Goal: Task Accomplishment & Management: Complete application form

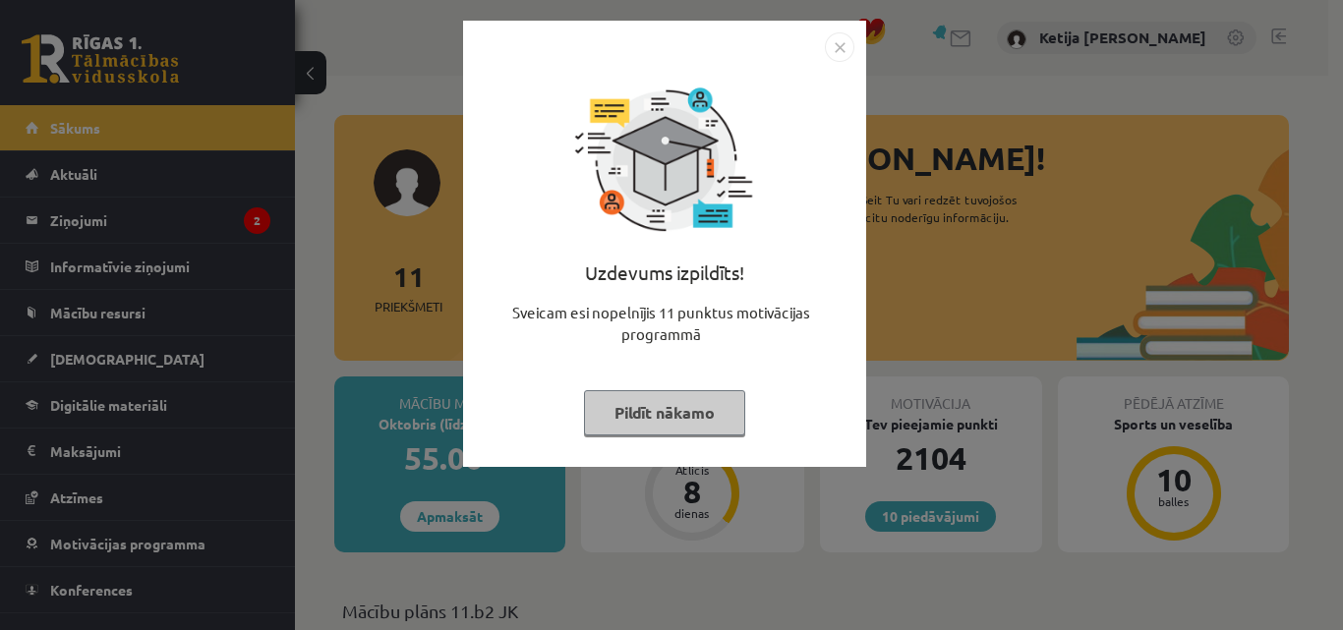
click at [645, 403] on button "Pildīt nākamo" at bounding box center [664, 412] width 161 height 45
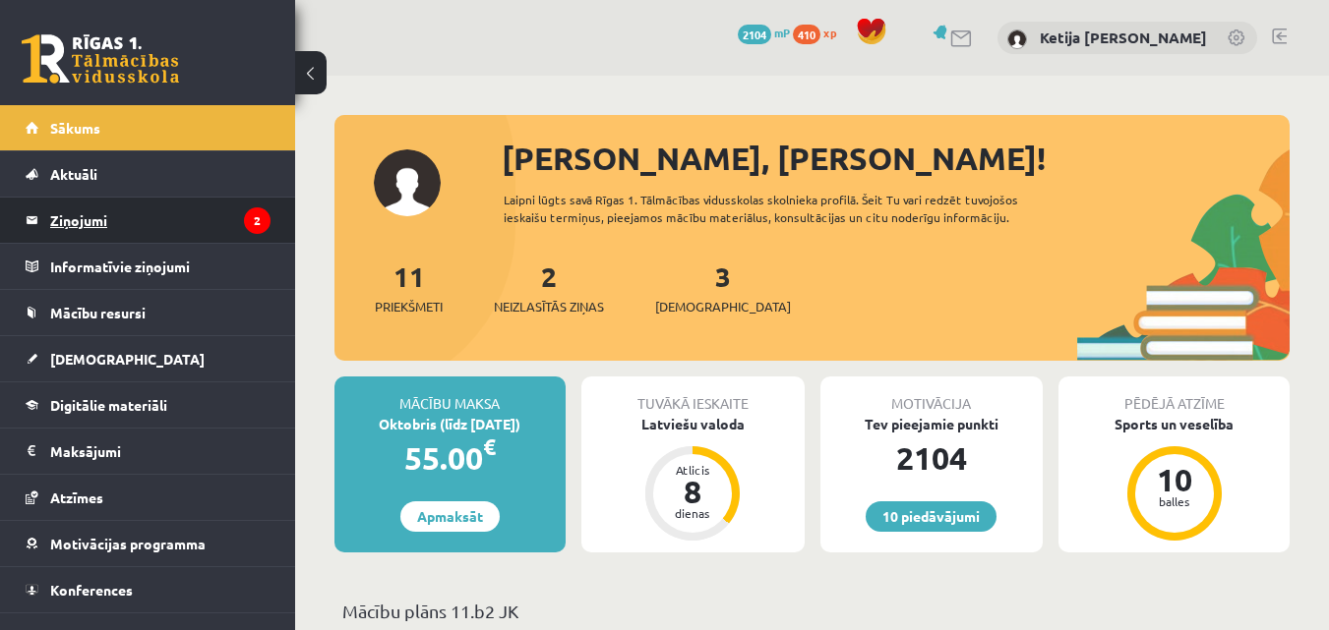
click at [178, 214] on legend "Ziņojumi 2" at bounding box center [160, 220] width 220 height 45
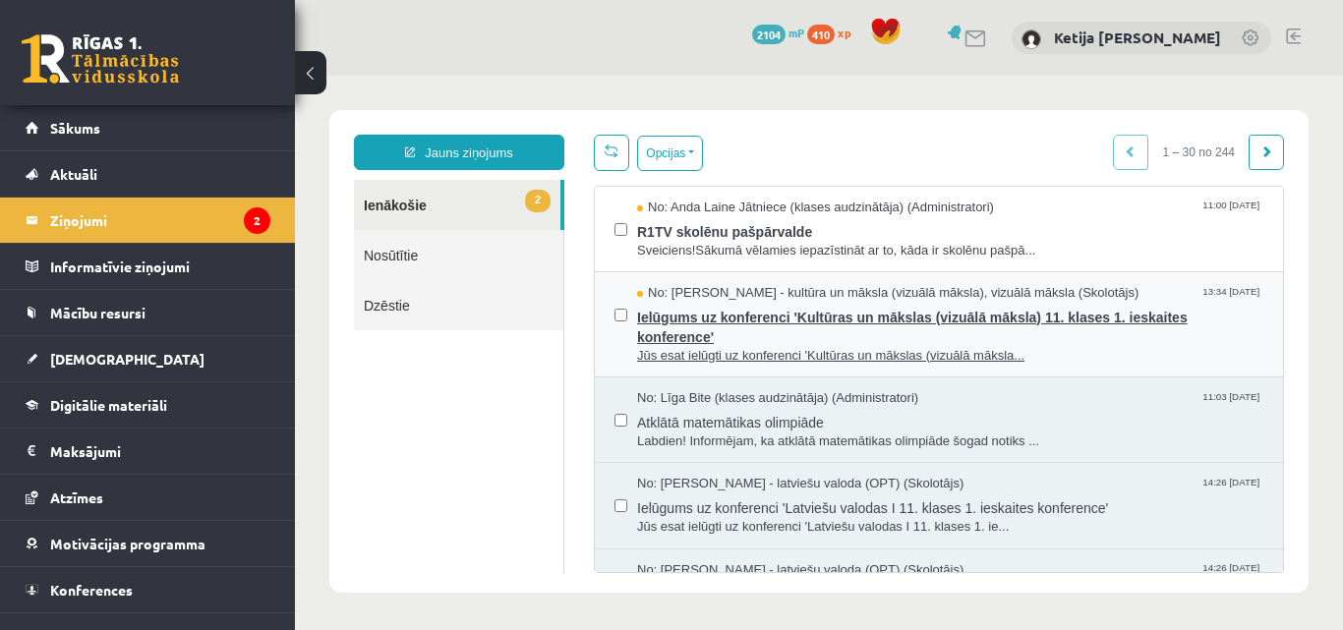
click at [702, 326] on span "Ielūgums uz konferenci 'Kultūras un mākslas (vizuālā māksla) 11. klases 1. iesk…" at bounding box center [950, 325] width 626 height 44
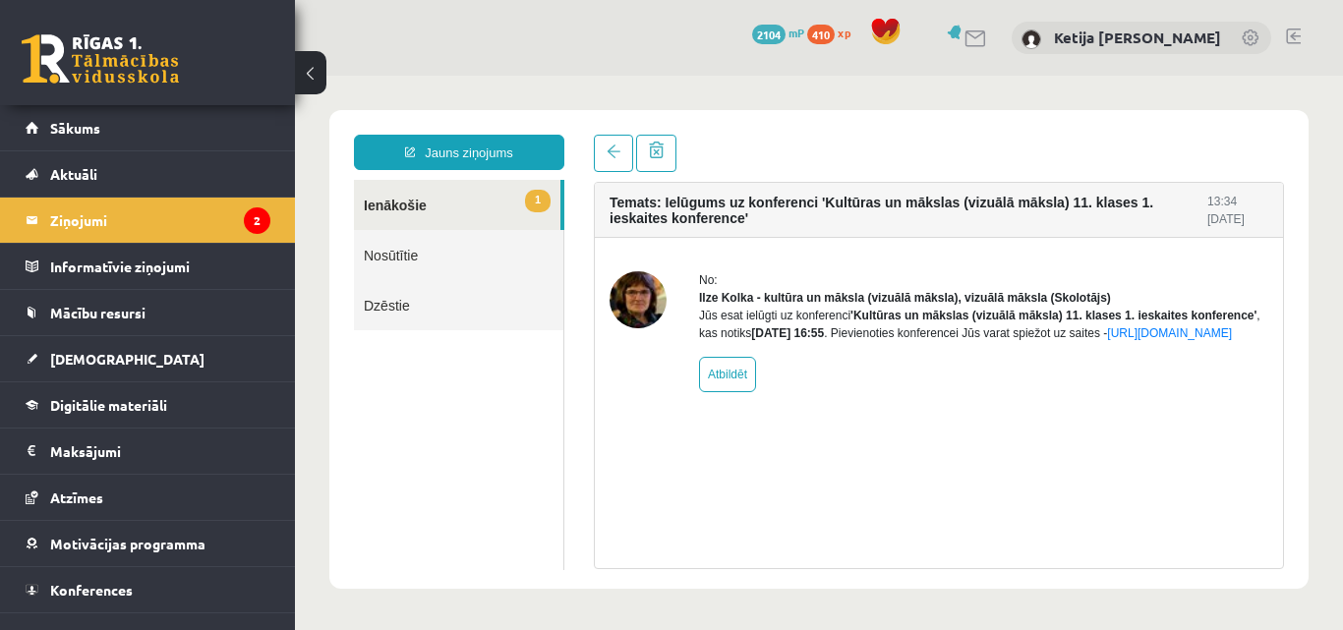
click at [440, 208] on link "1 Ienākošie" at bounding box center [457, 205] width 207 height 50
click at [462, 207] on link "1 Ienākošie" at bounding box center [457, 205] width 207 height 50
click at [244, 208] on icon "2" at bounding box center [257, 221] width 27 height 27
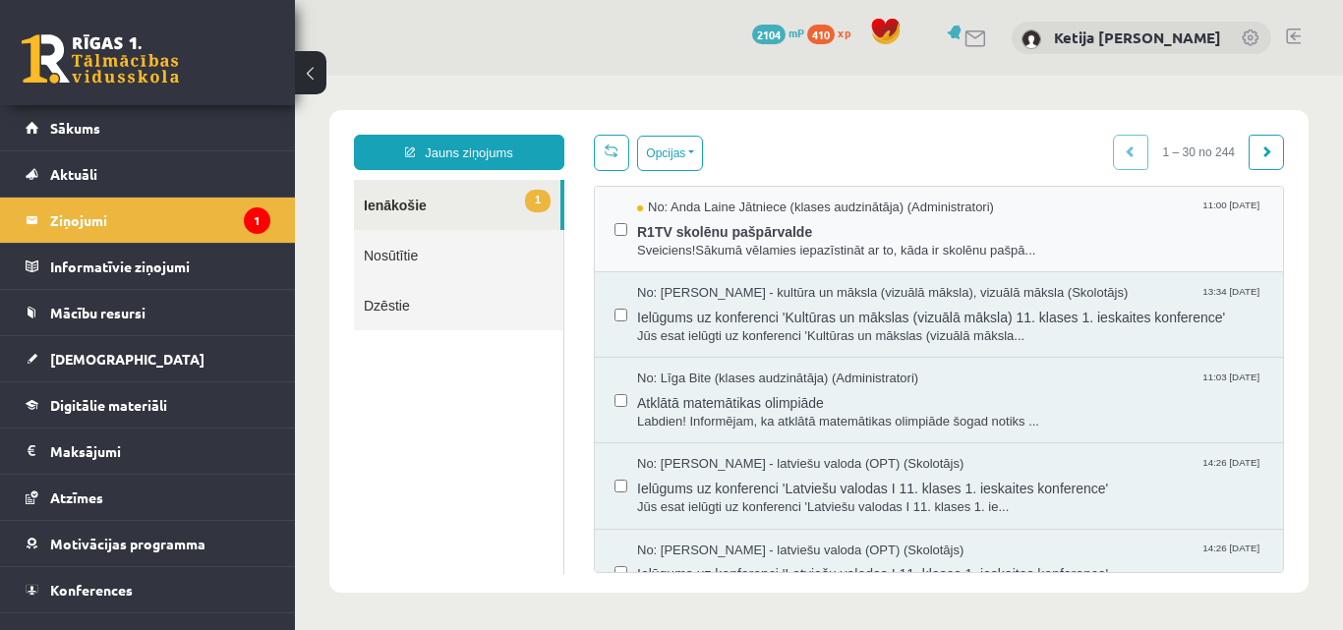
click at [1141, 268] on div "No: [PERSON_NAME] Jātniece (klases audzinātāja) (Administratori) 11:00 [DATE] R…" at bounding box center [939, 230] width 688 height 86
click at [975, 244] on span "Sveiciens!Sākumā vēlamies iepazīstināt ar to, kāda ir skolēnu pašpā..." at bounding box center [950, 251] width 626 height 19
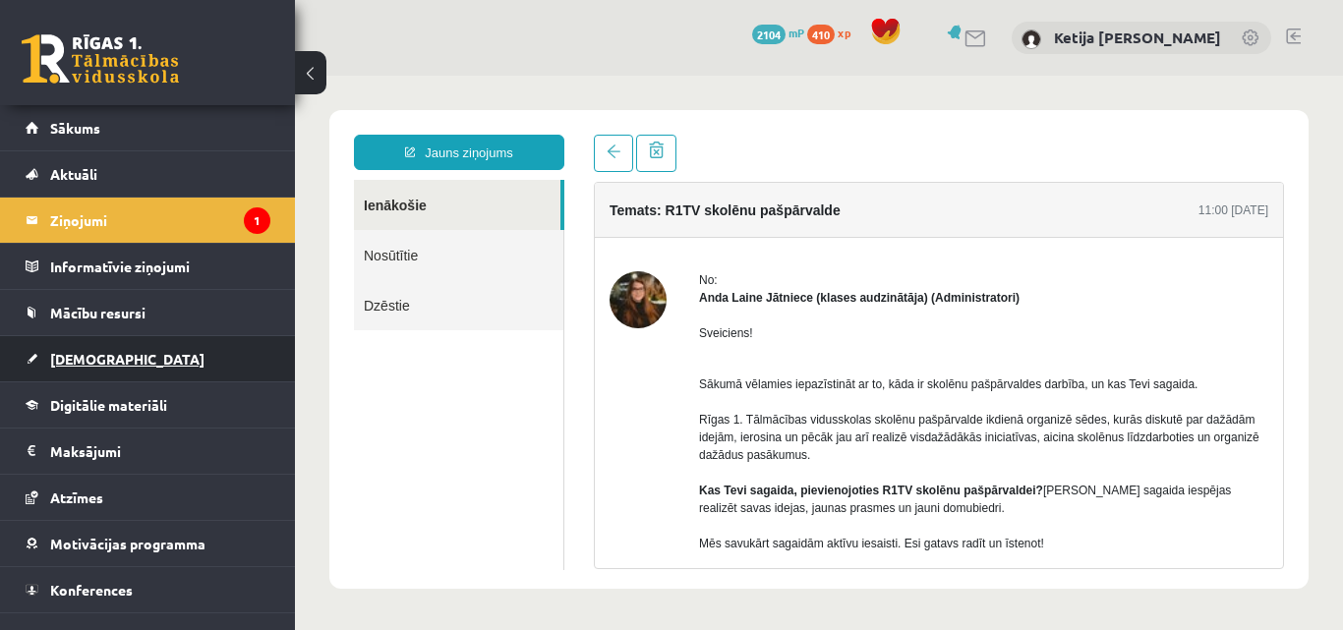
click at [172, 358] on link "[DEMOGRAPHIC_DATA]" at bounding box center [148, 358] width 245 height 45
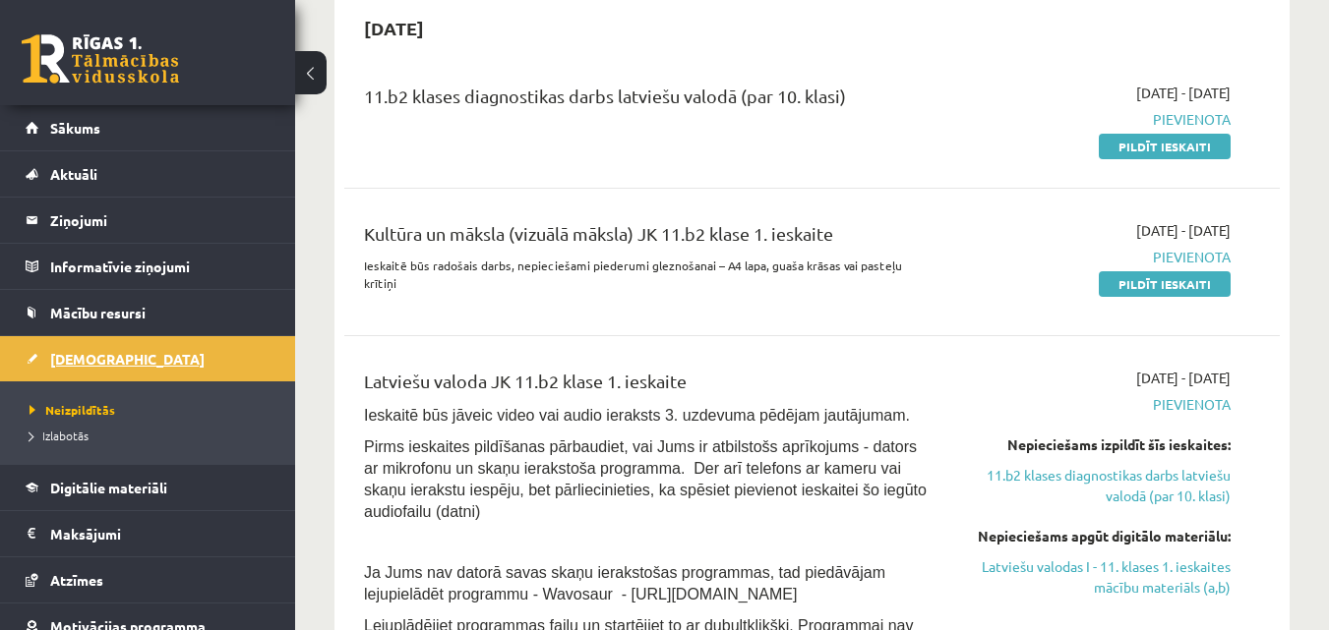
scroll to position [197, 0]
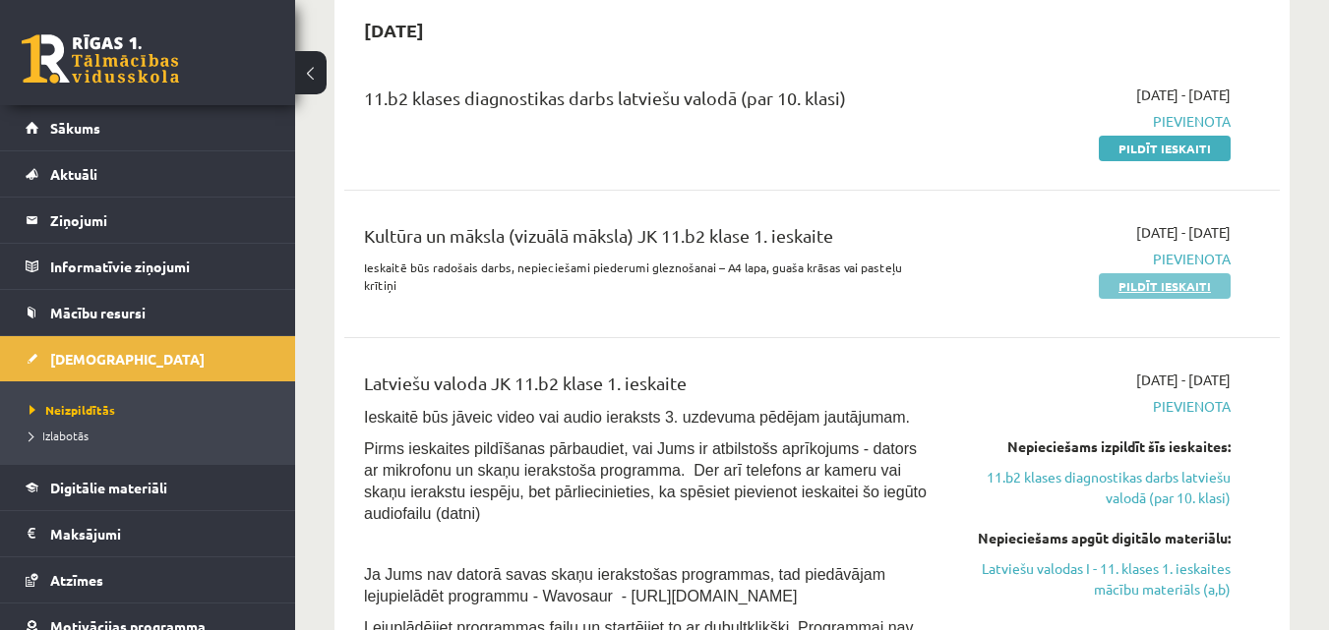
click at [1123, 278] on link "Pildīt ieskaiti" at bounding box center [1165, 286] width 132 height 26
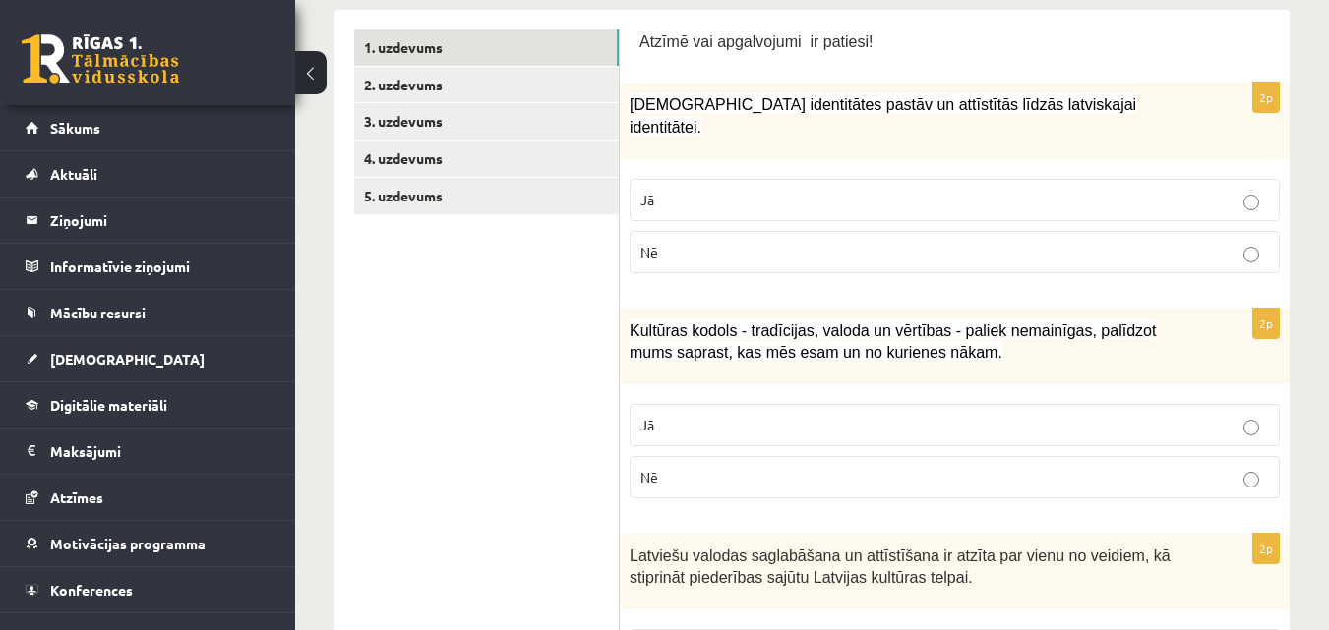
scroll to position [354, 0]
click at [906, 189] on p "Jā" at bounding box center [954, 199] width 628 height 21
click at [930, 95] on span "[DEMOGRAPHIC_DATA] identitātes pastāv un attīstītās līdzās latviskajai identitā…" at bounding box center [882, 114] width 506 height 39
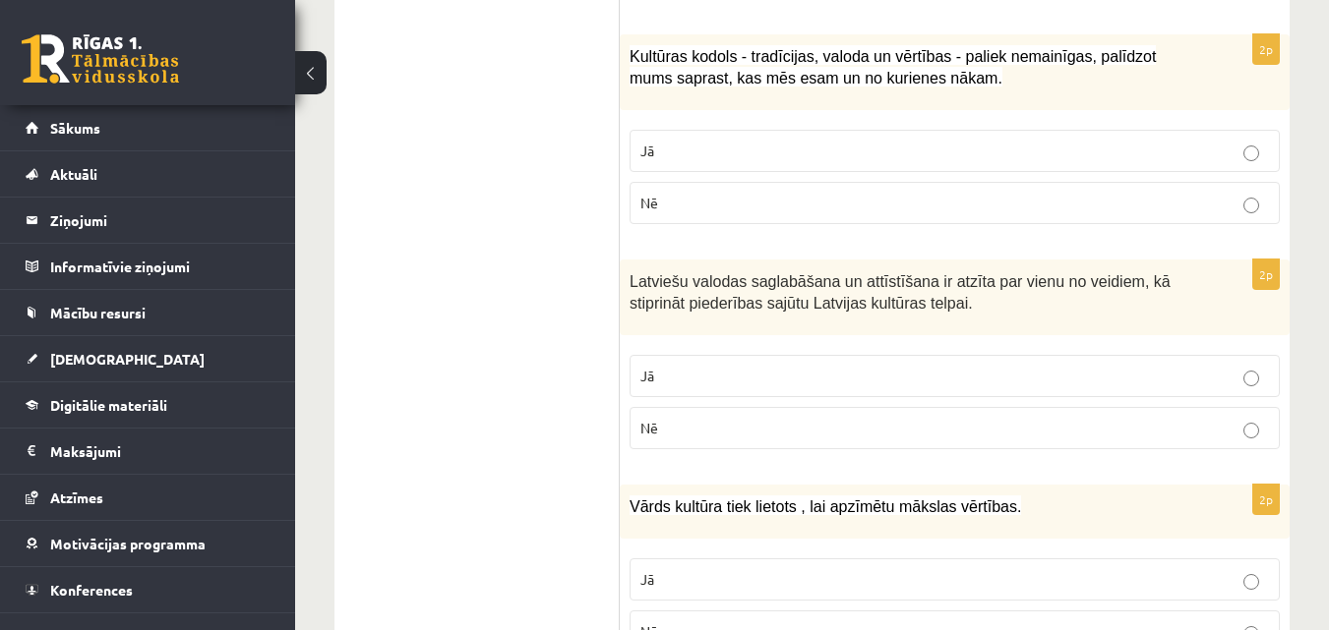
scroll to position [629, 0]
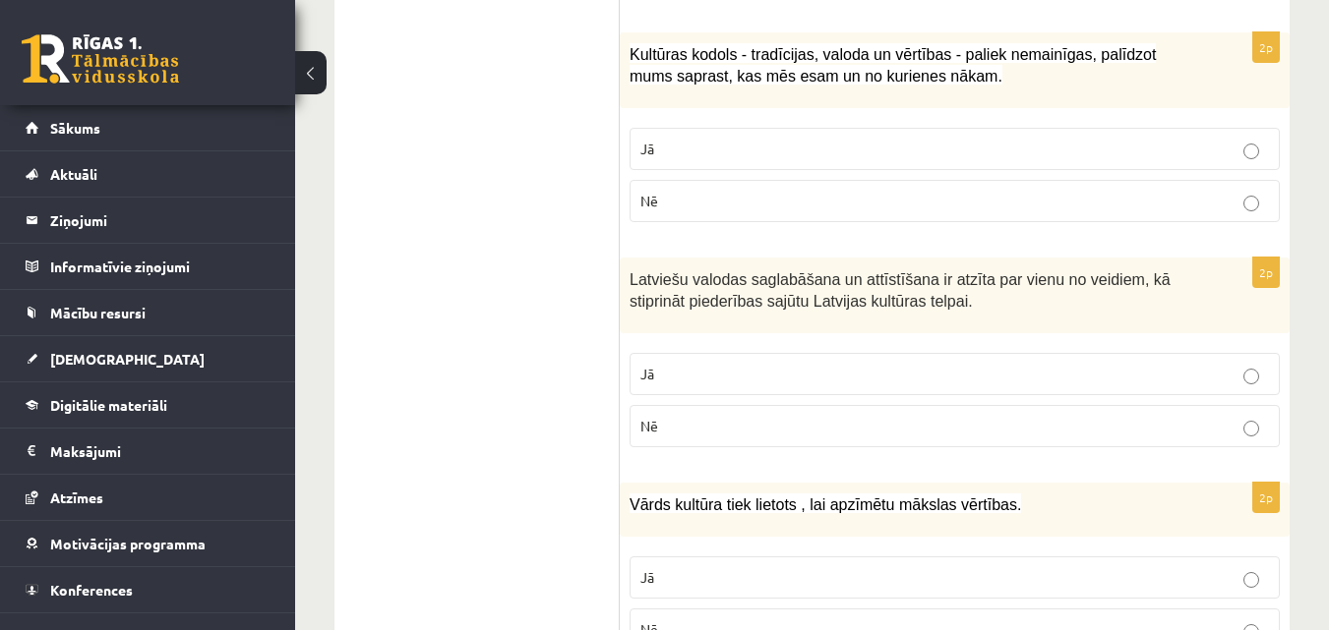
click at [876, 128] on label "Jā" at bounding box center [954, 149] width 650 height 42
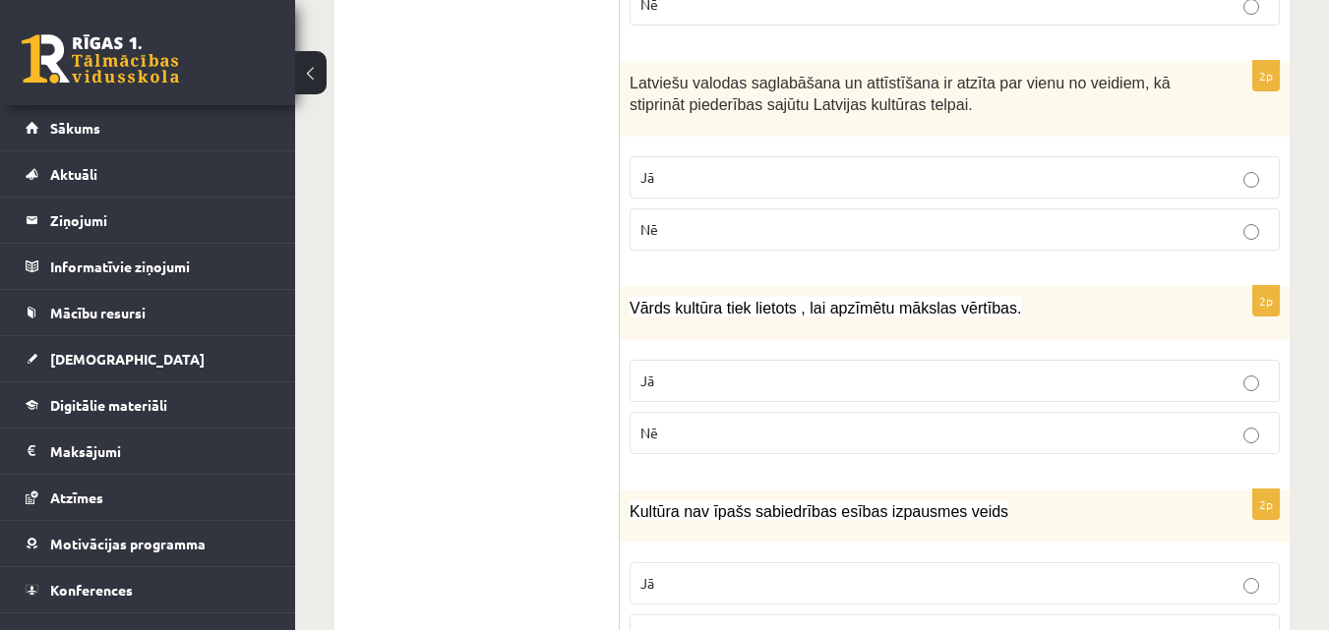
scroll to position [865, 0]
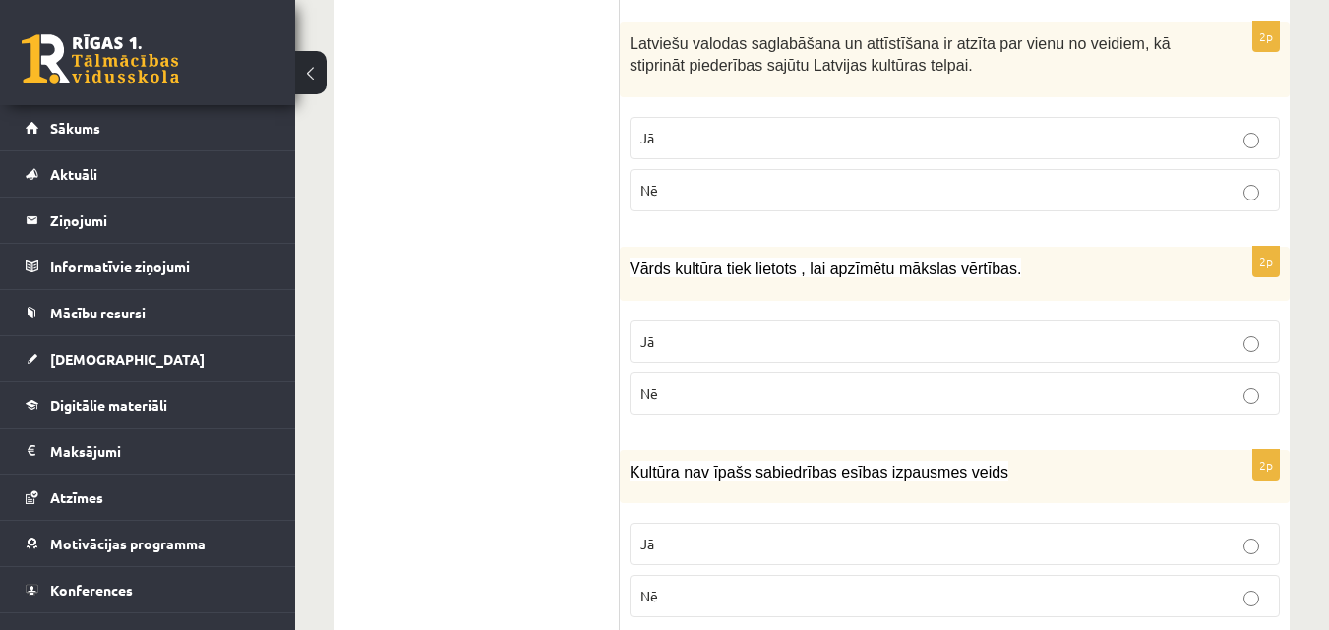
click at [655, 128] on p "Jā" at bounding box center [954, 138] width 628 height 21
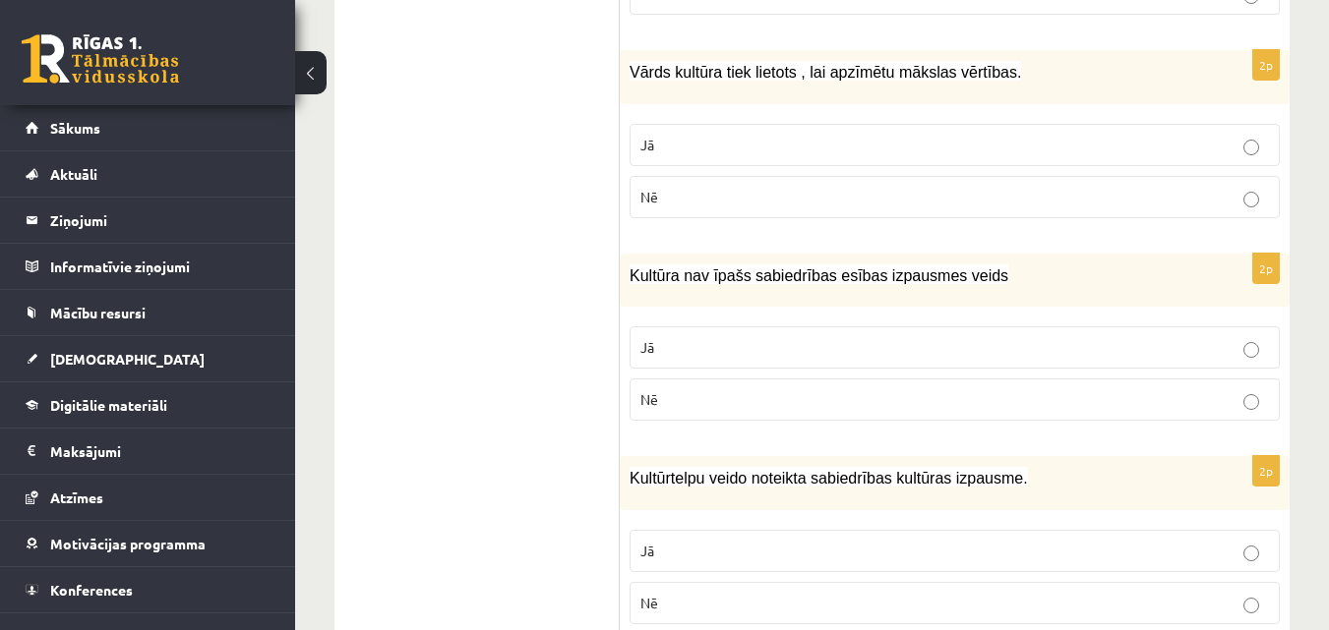
scroll to position [1101, 0]
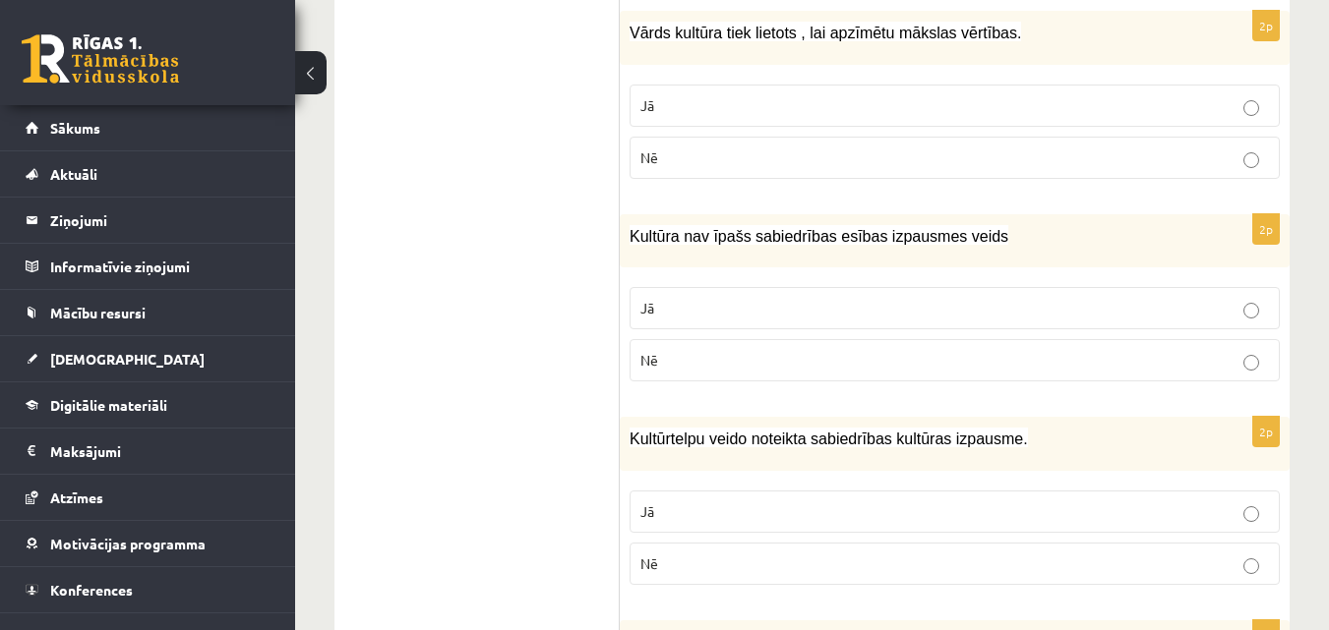
click at [658, 95] on p "Jā" at bounding box center [954, 105] width 628 height 21
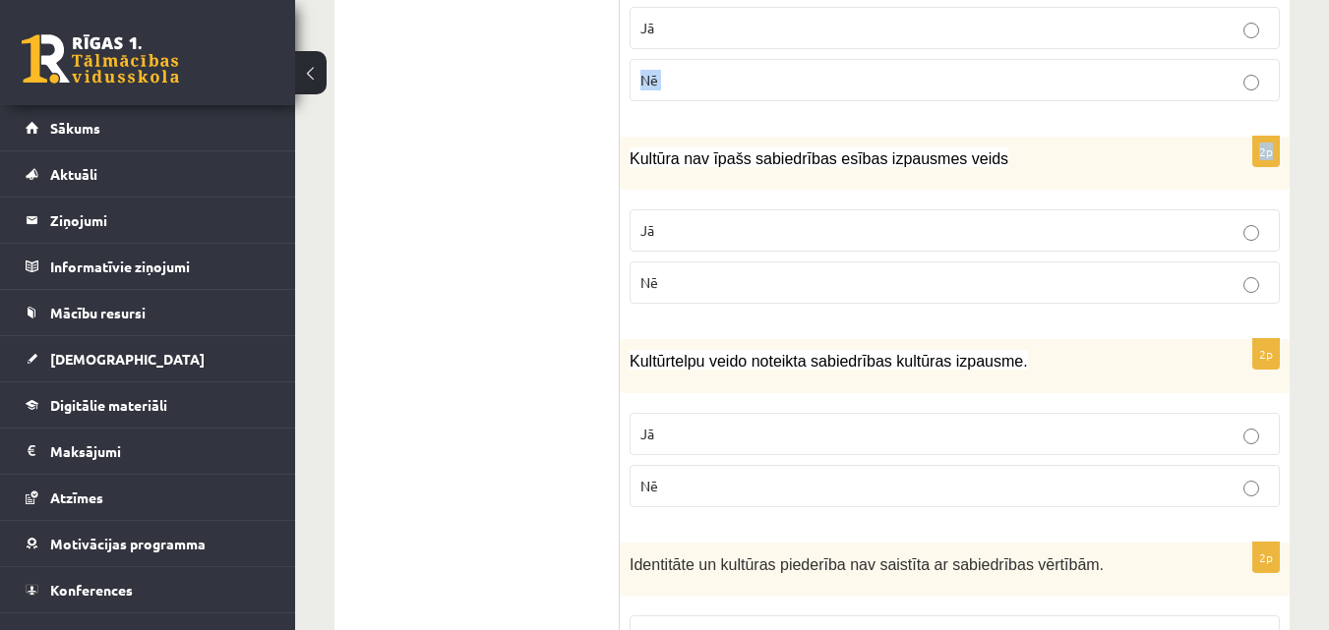
scroll to position [1146, 0]
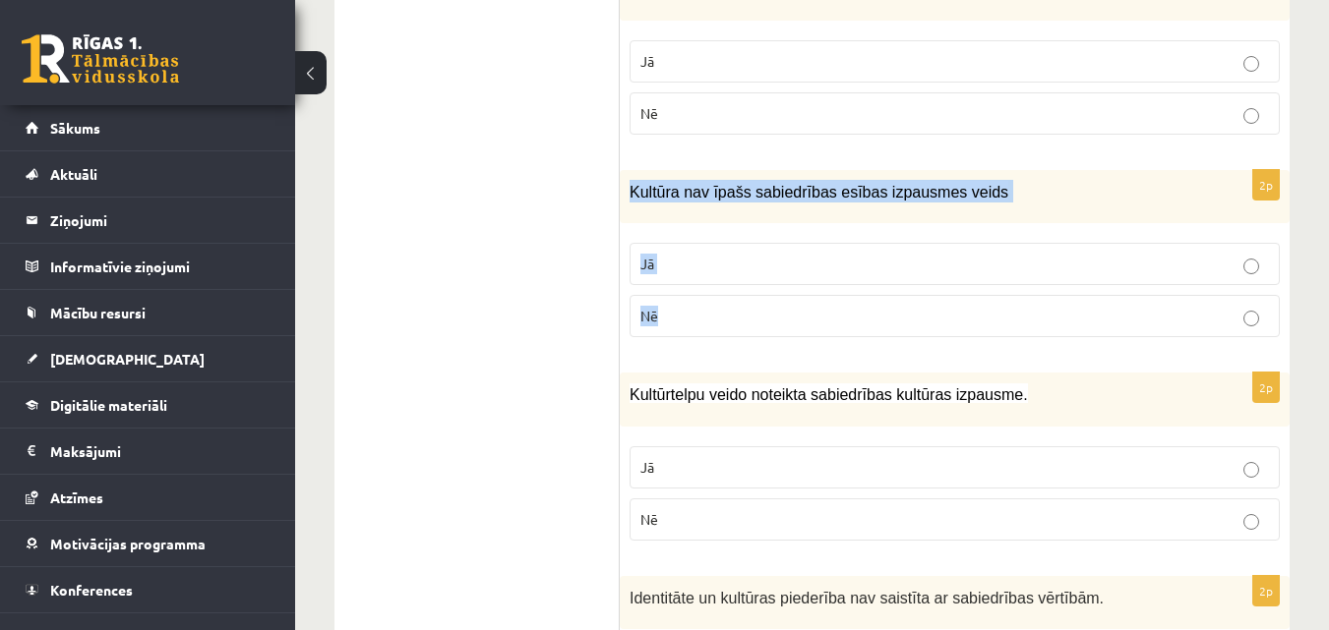
drag, startPoint x: 626, startPoint y: 24, endPoint x: 996, endPoint y: 312, distance: 468.8
click at [996, 312] on div "2p Kultūra nav īpašs sabiedrības esības izpausmes veids Jā Nē" at bounding box center [955, 262] width 670 height 184
copy div "Kultūra nav īpašs sabiedrības esības izpausmes veids Jā Nē"
click at [903, 387] on span "Kultūrtelpu veido noteikta sabiedrības kultūras izpausme." at bounding box center [828, 395] width 398 height 17
click at [717, 306] on p "Nē" at bounding box center [954, 316] width 628 height 21
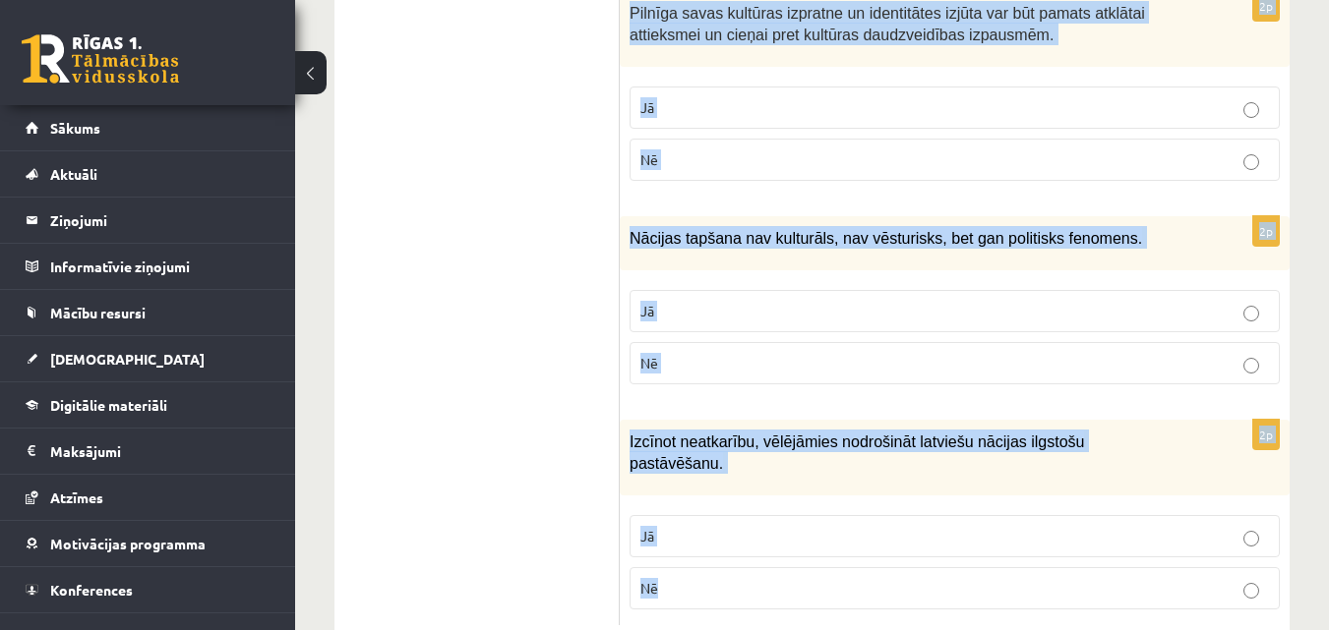
scroll to position [2983, 0]
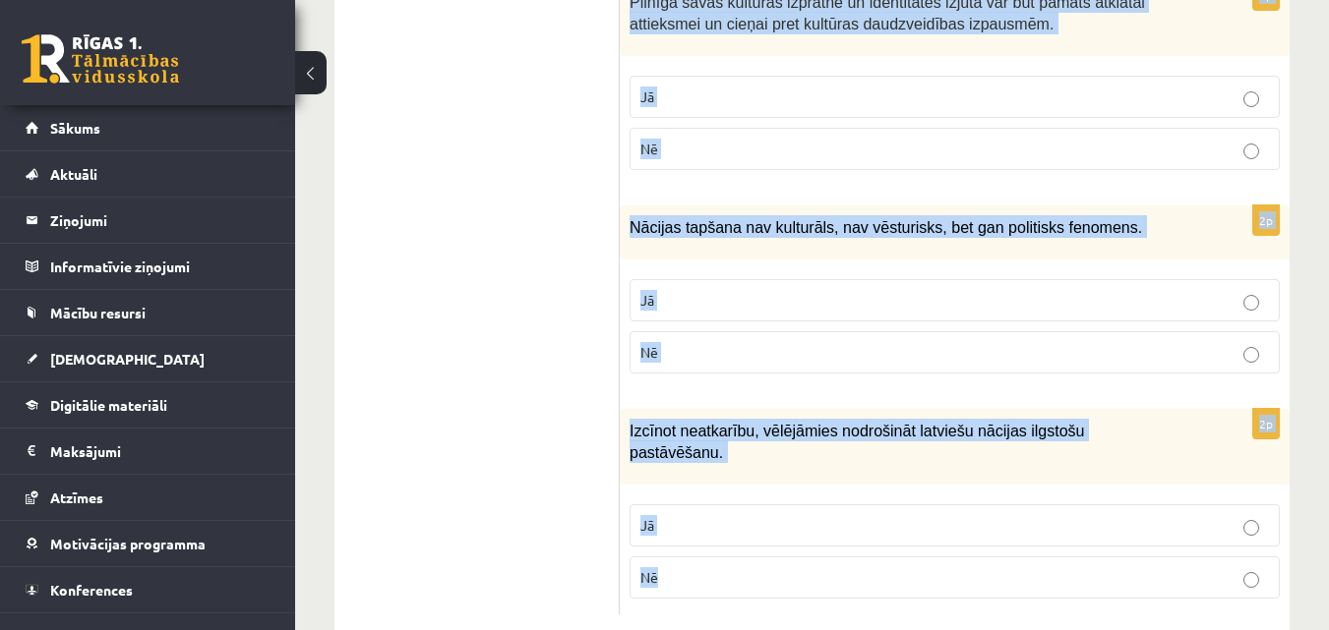
drag, startPoint x: 630, startPoint y: 11, endPoint x: 1112, endPoint y: 590, distance: 753.5
copy form "Kultūrtelpu veido noteikta sabiedrības kultūras izpausme. Jā Nē 2p Identitāte u…"
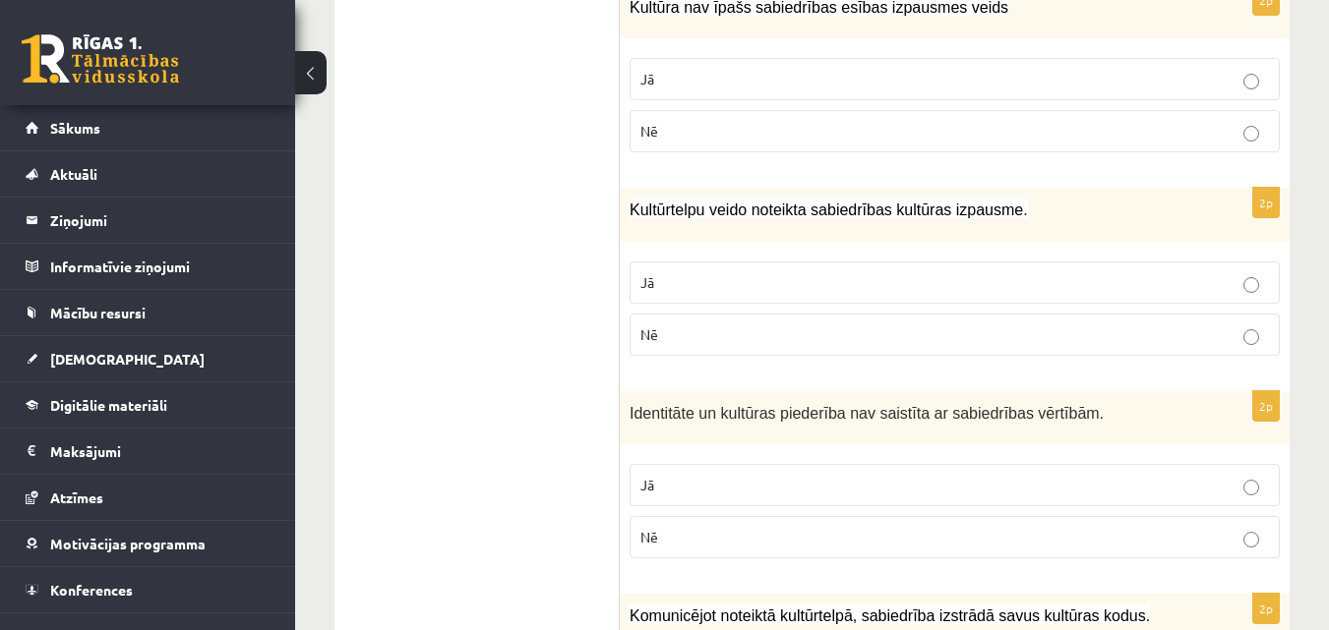
scroll to position [1291, 0]
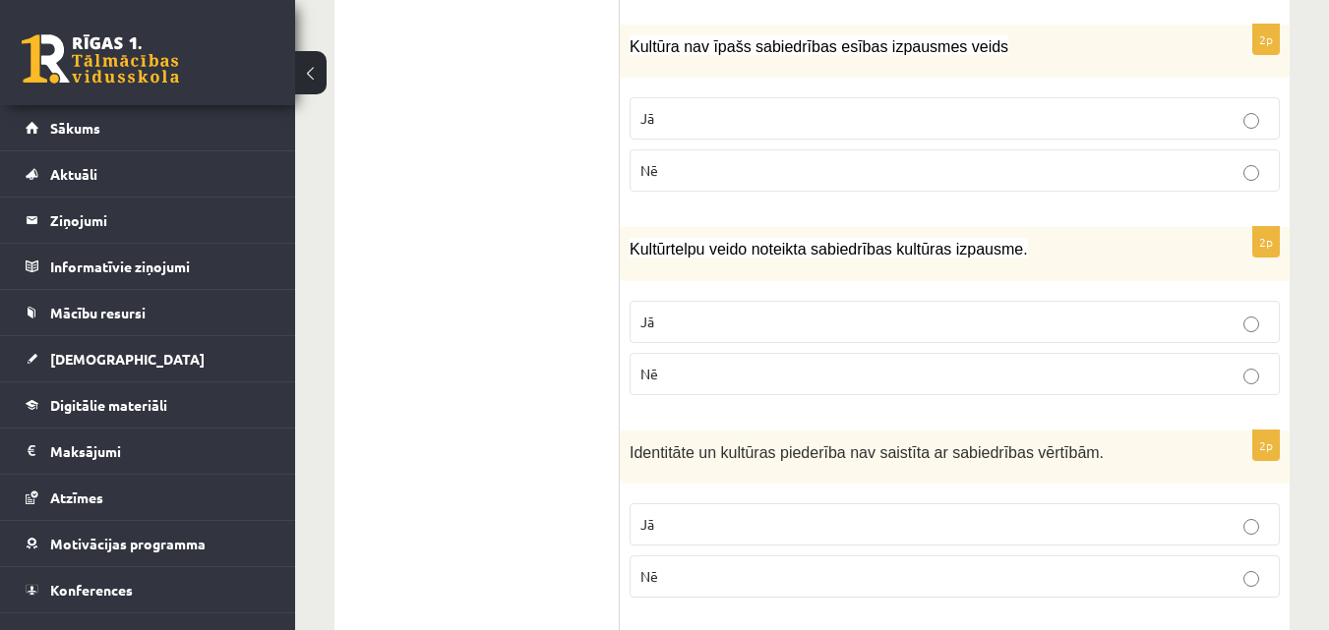
click at [645, 109] on span "Jā" at bounding box center [647, 118] width 14 height 18
click at [686, 364] on p "Nē" at bounding box center [954, 374] width 628 height 21
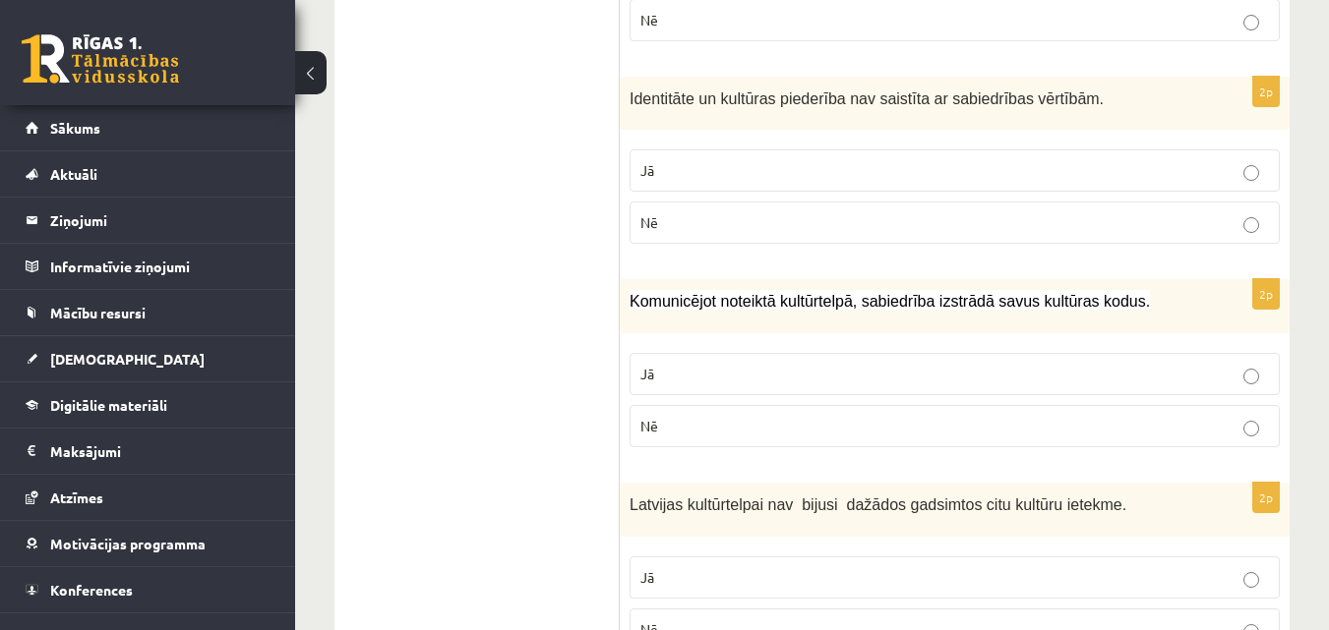
scroll to position [1685, 0]
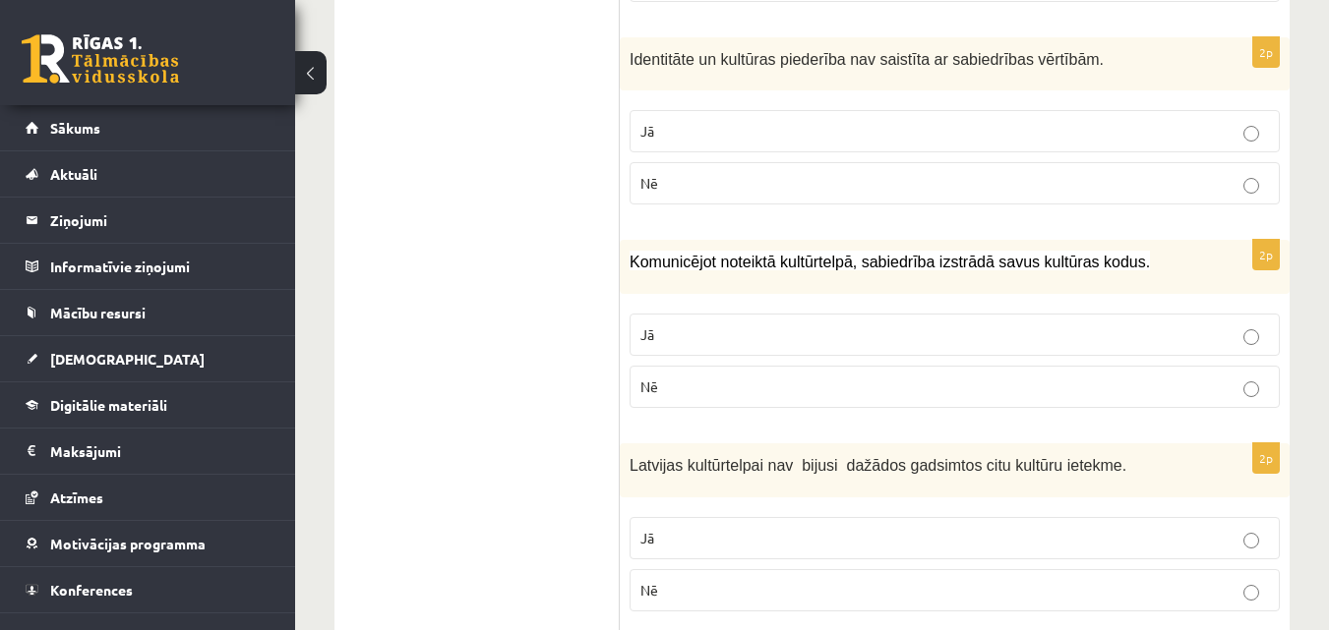
click at [804, 121] on p "Jā" at bounding box center [954, 131] width 628 height 21
click at [553, 332] on ul "1. uzdevums 2. uzdevums 3. uzdevums 4. uzdevums 5. uzdevums" at bounding box center [487, 305] width 266 height 3215
click at [698, 325] on p "Jā" at bounding box center [954, 335] width 628 height 21
click at [572, 318] on ul "1. uzdevums 2. uzdevums 3. uzdevums 4. uzdevums 5. uzdevums" at bounding box center [487, 305] width 266 height 3215
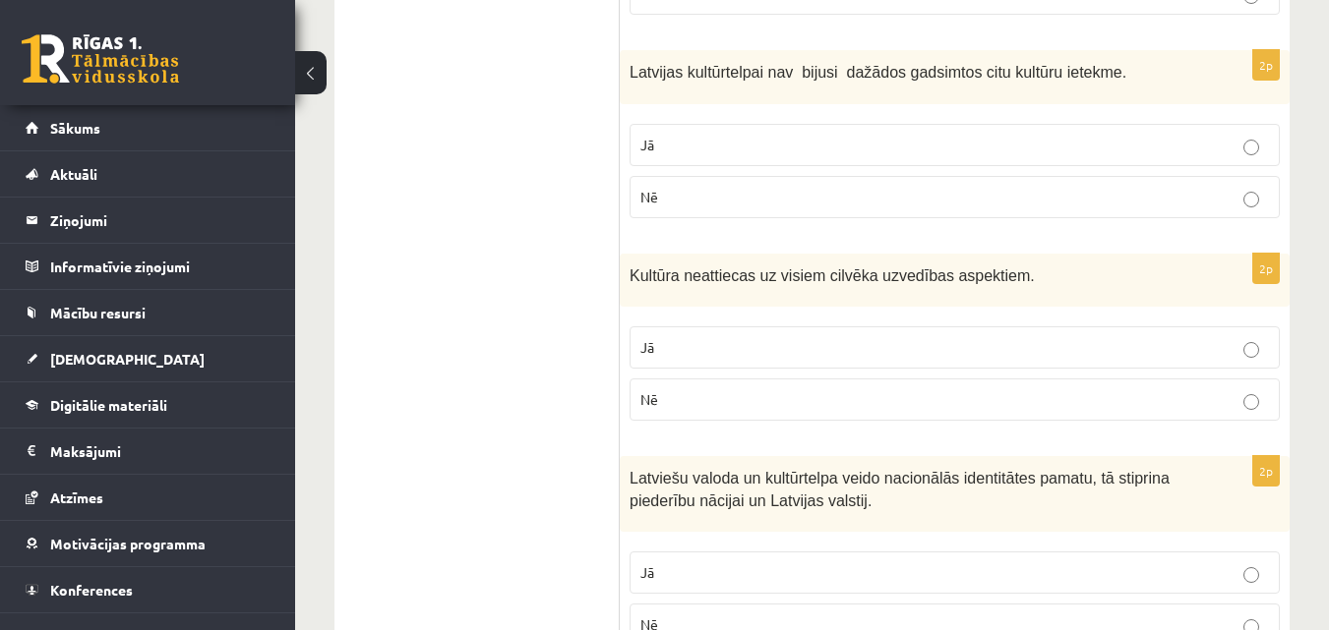
scroll to position [2117, 0]
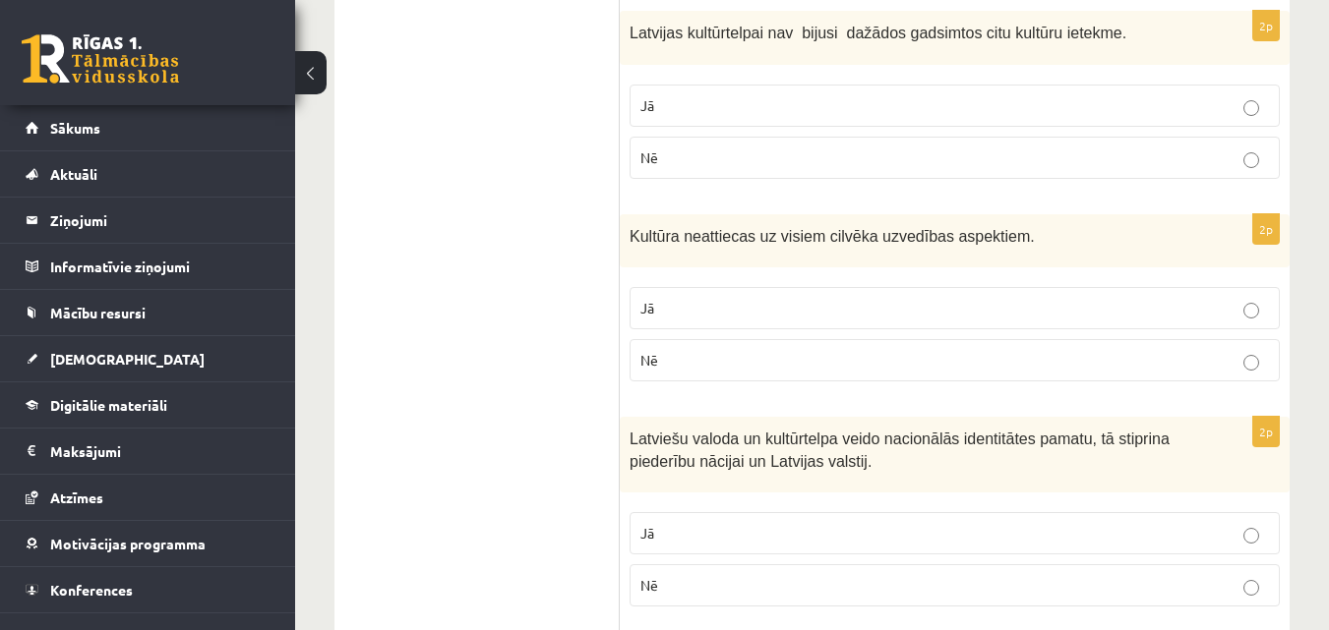
click at [671, 148] on p "Nē" at bounding box center [954, 158] width 628 height 21
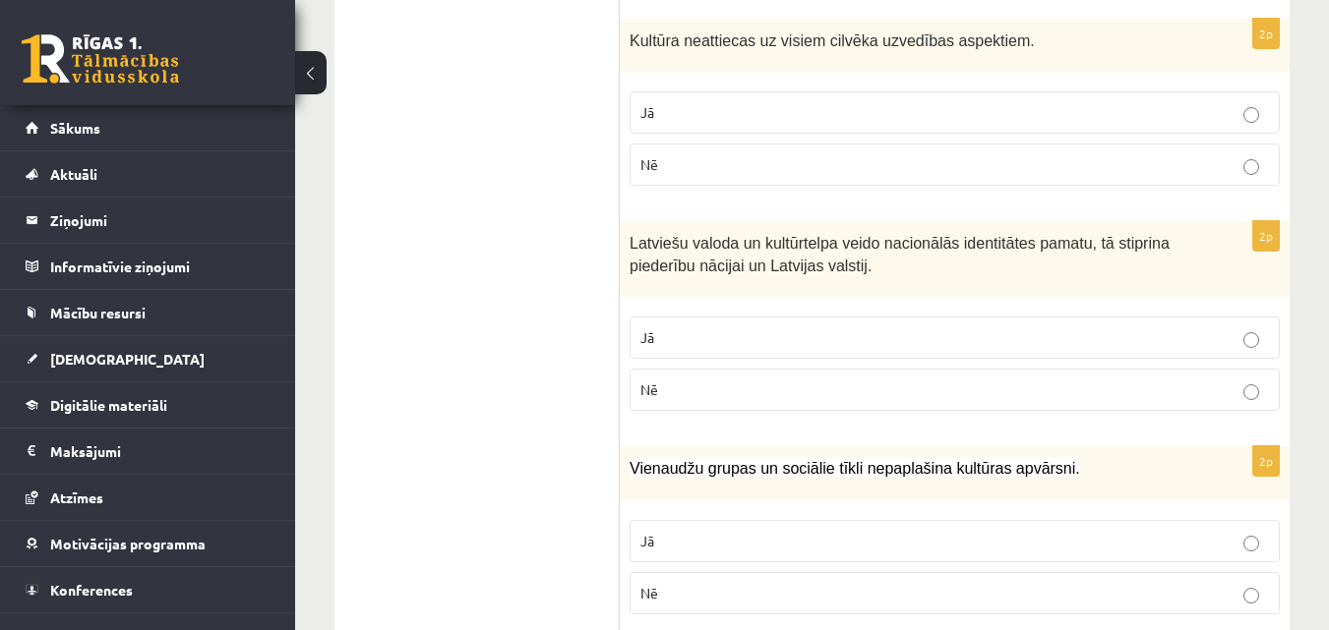
scroll to position [2314, 0]
click at [908, 153] on p "Nē" at bounding box center [954, 163] width 628 height 21
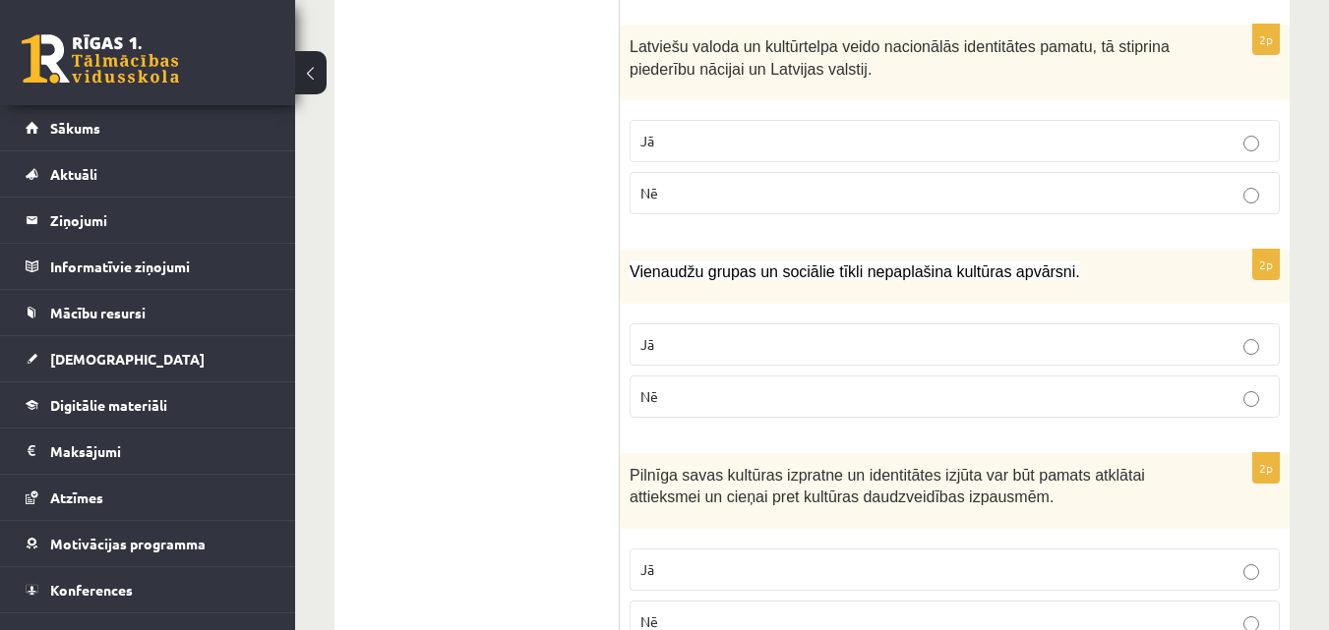
scroll to position [2511, 0]
click at [687, 130] on p "Jā" at bounding box center [954, 140] width 628 height 21
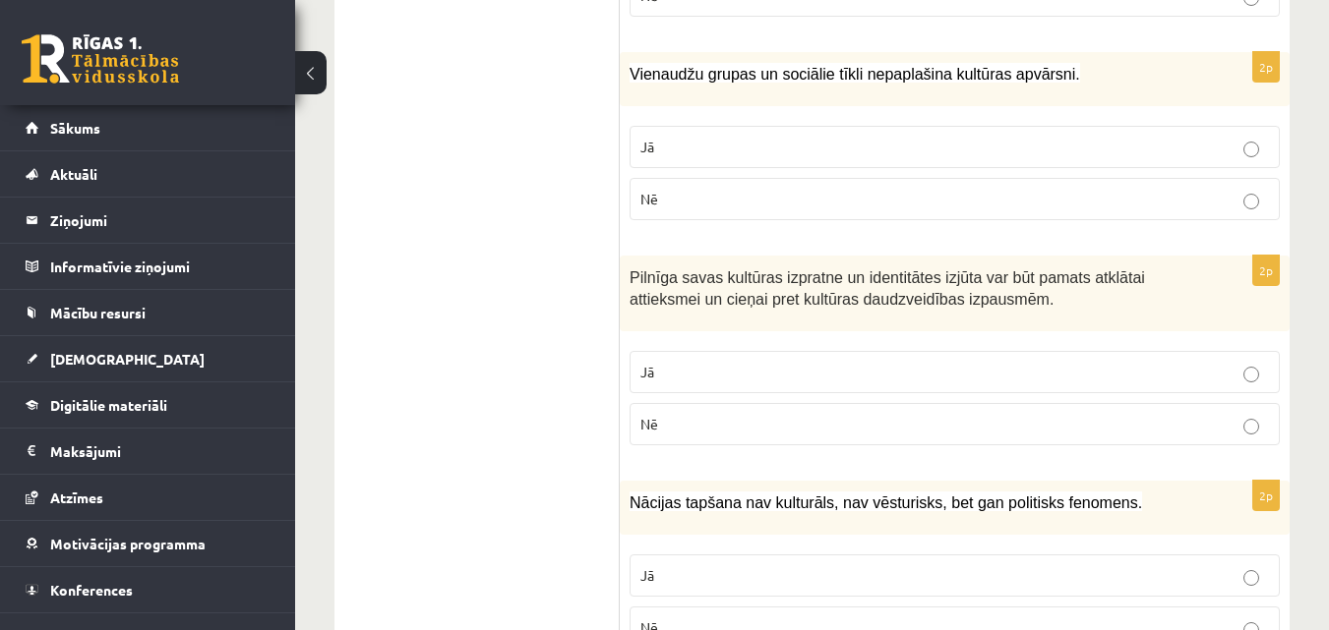
scroll to position [2747, 0]
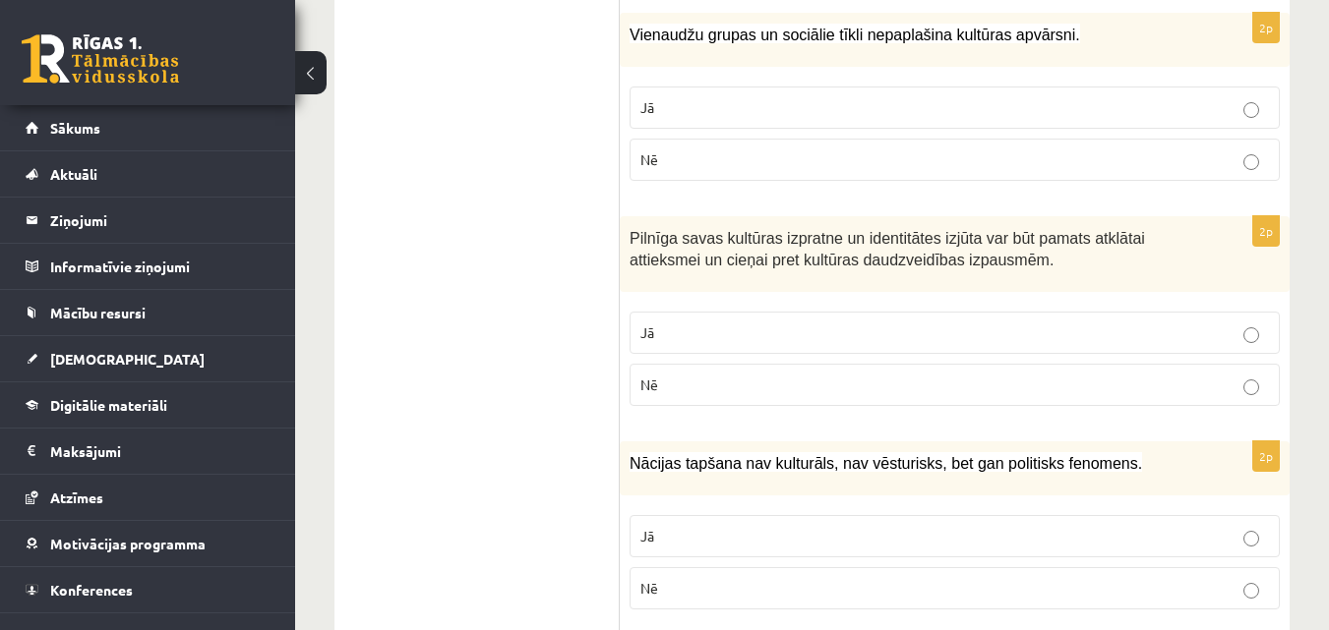
click at [682, 97] on p "Jā" at bounding box center [954, 107] width 628 height 21
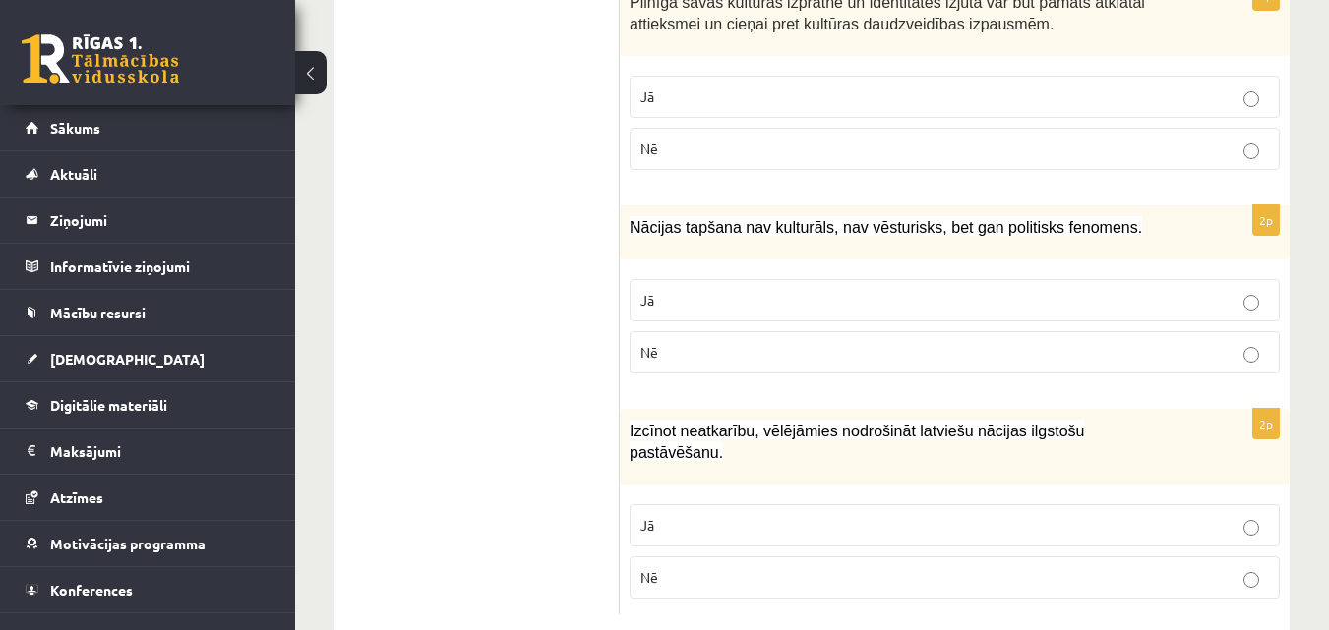
scroll to position [2944, 0]
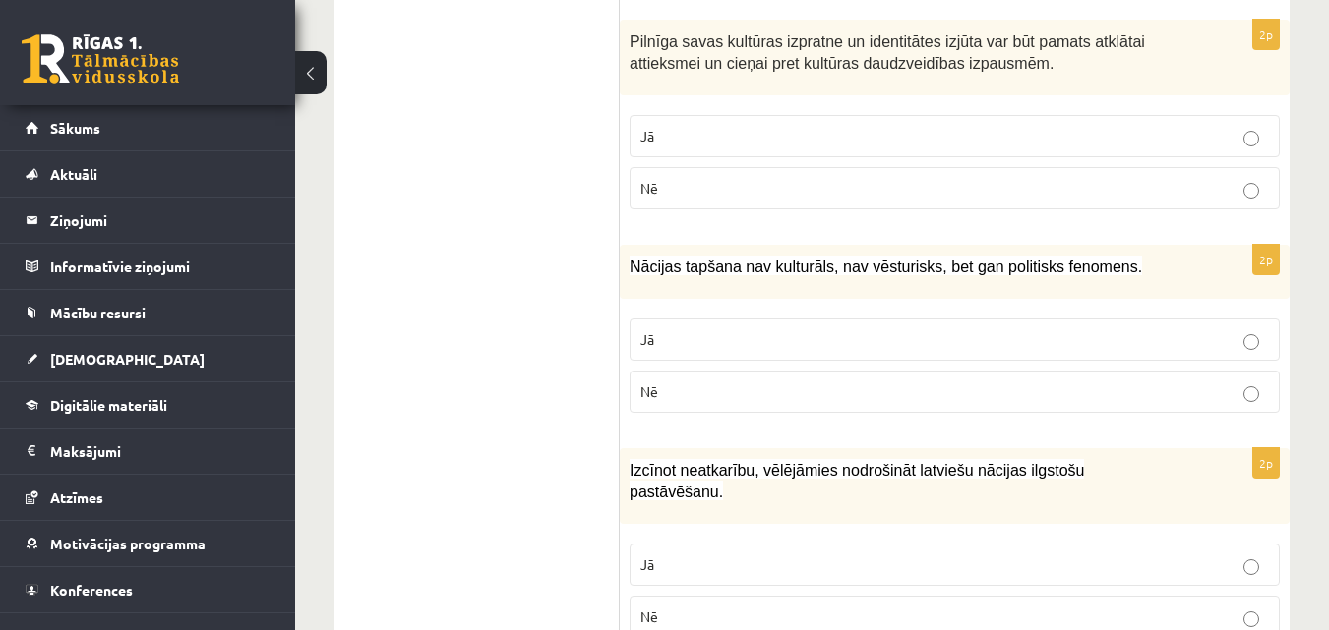
click at [647, 127] on span "Jā" at bounding box center [647, 136] width 14 height 18
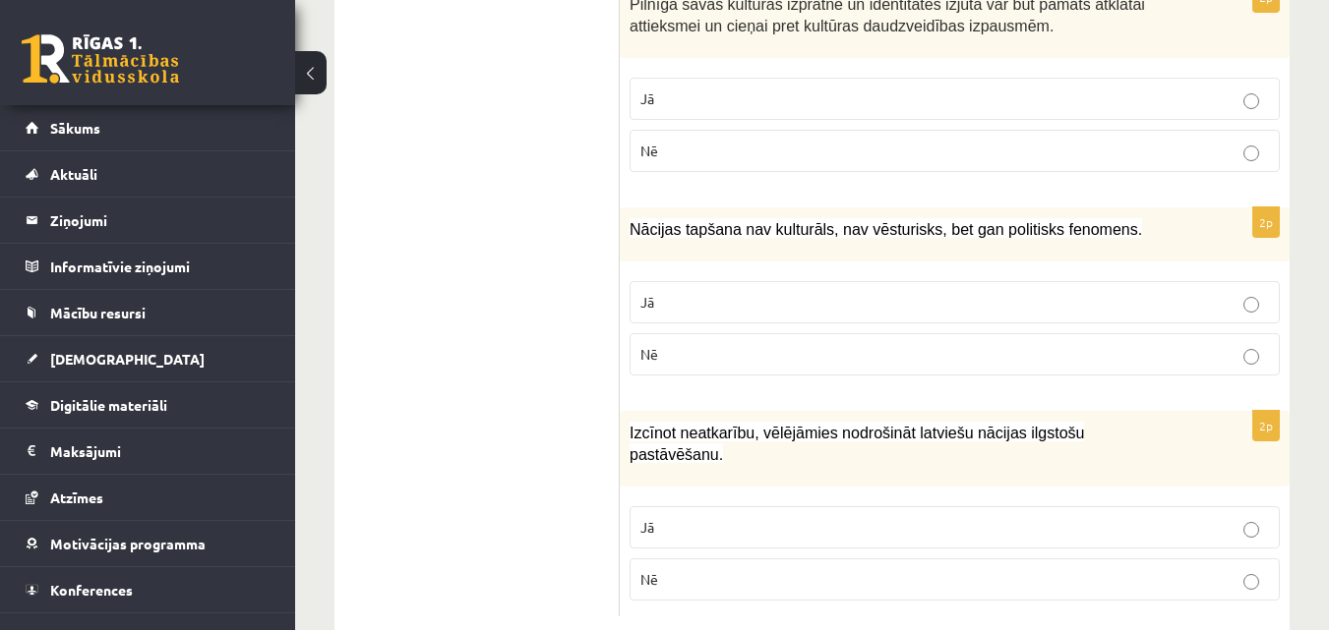
scroll to position [2983, 0]
click at [725, 342] on p "Nē" at bounding box center [954, 352] width 628 height 21
click at [723, 515] on p "Jā" at bounding box center [954, 525] width 628 height 21
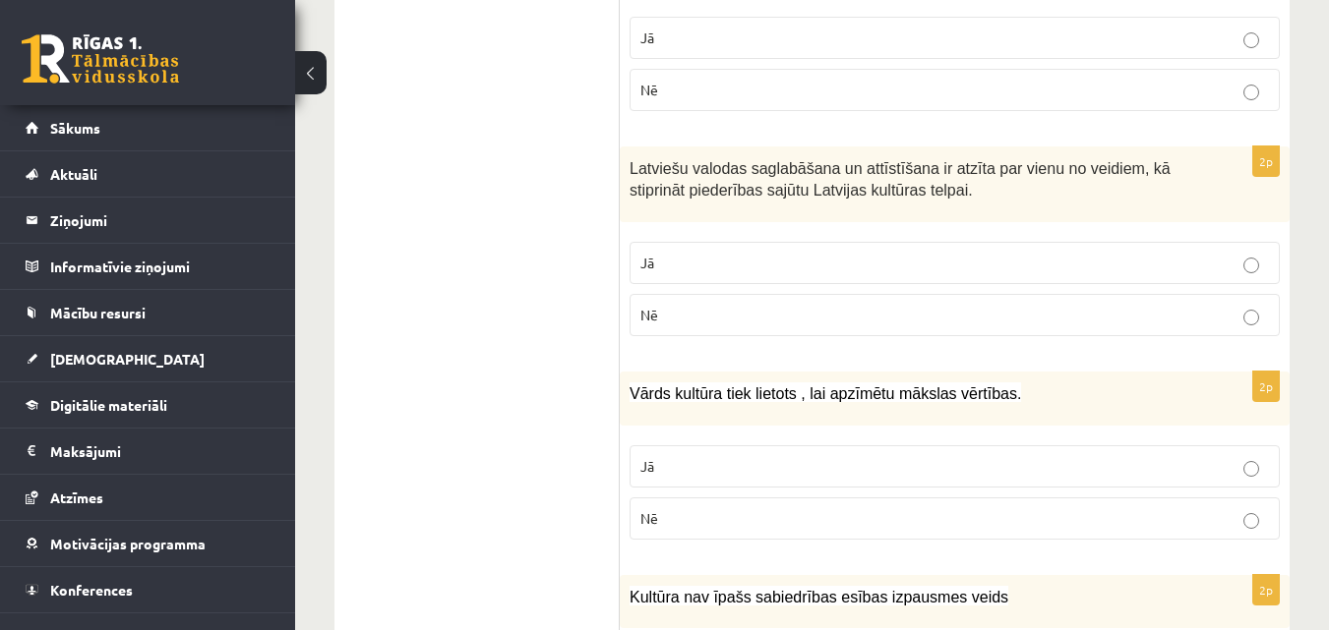
scroll to position [190, 0]
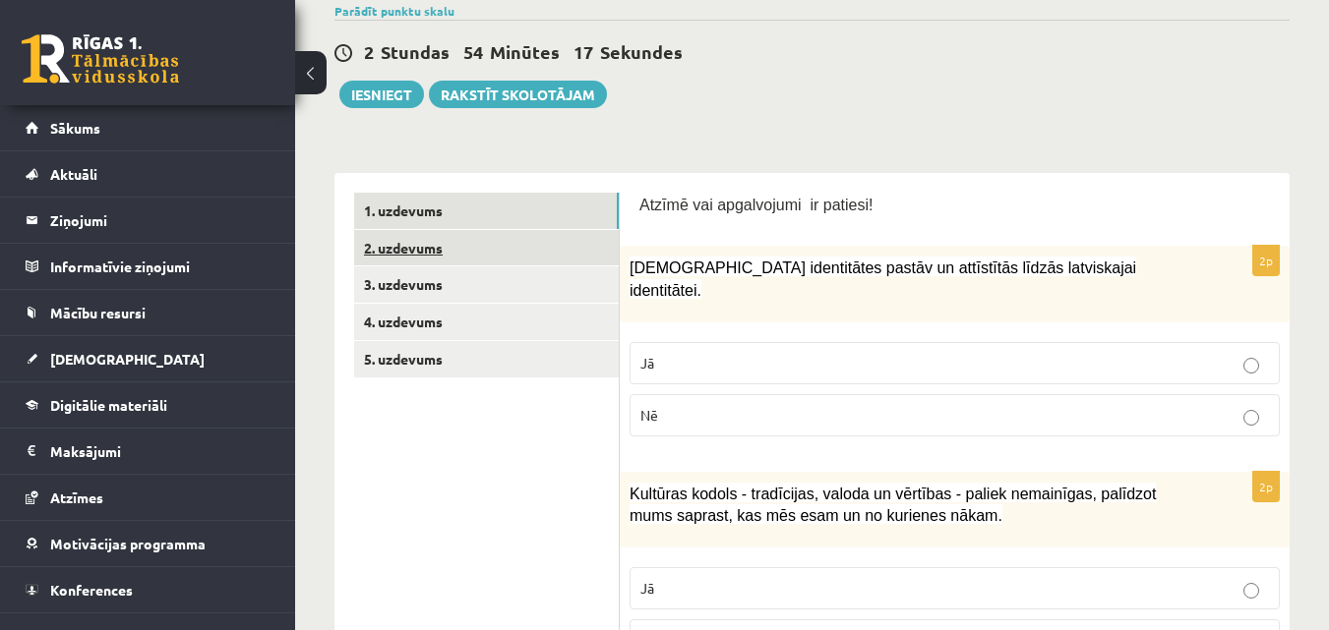
click at [509, 244] on link "2. uzdevums" at bounding box center [486, 248] width 265 height 36
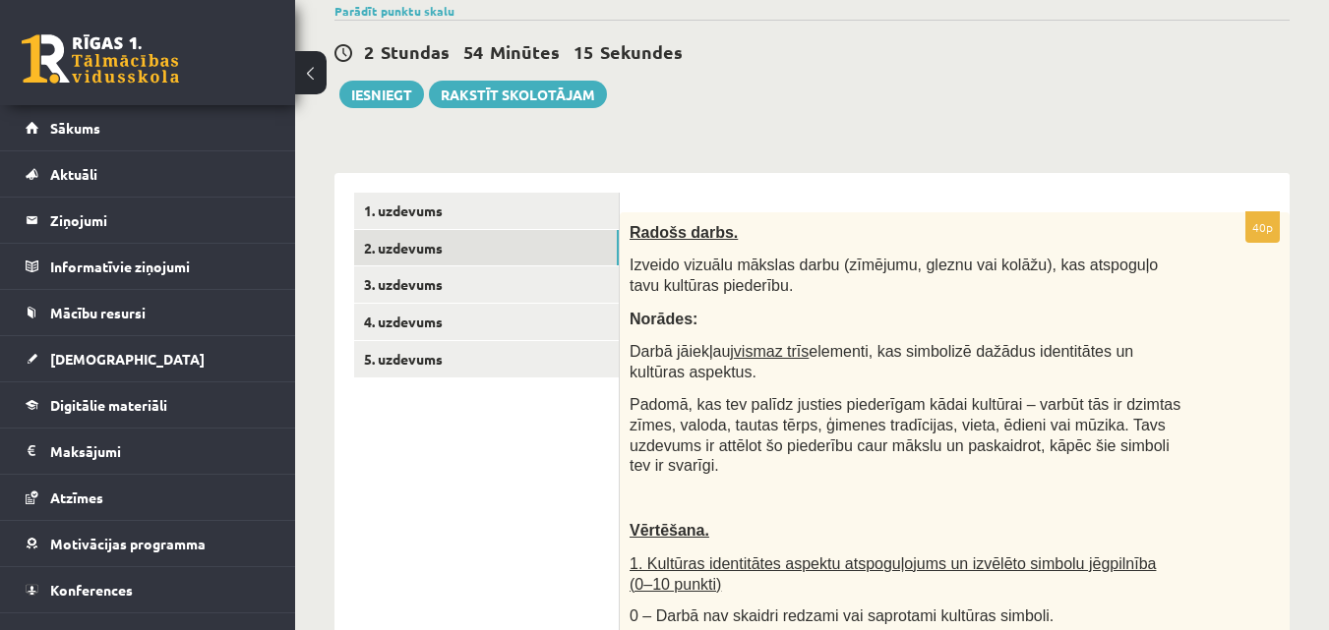
click at [809, 289] on p "Izveido vizuālu mākslas darbu (zīmējumu, gleznu vai kolāžu), kas atspoguļo tavu…" at bounding box center [905, 275] width 552 height 40
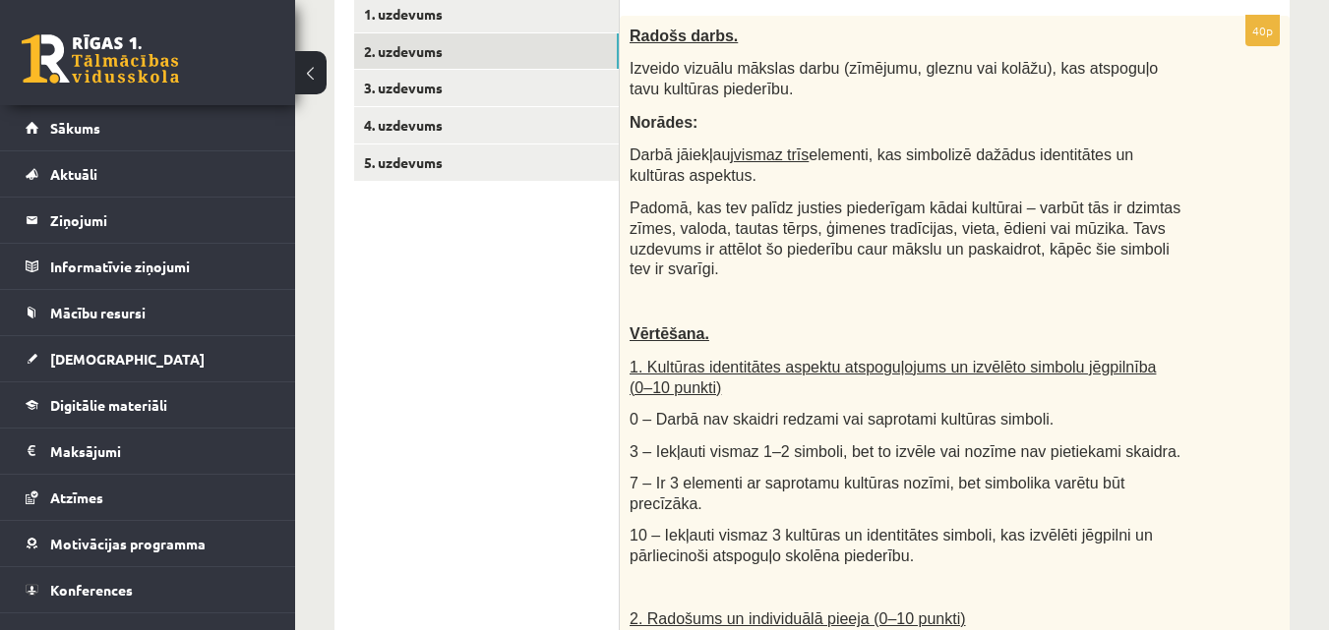
scroll to position [426, 0]
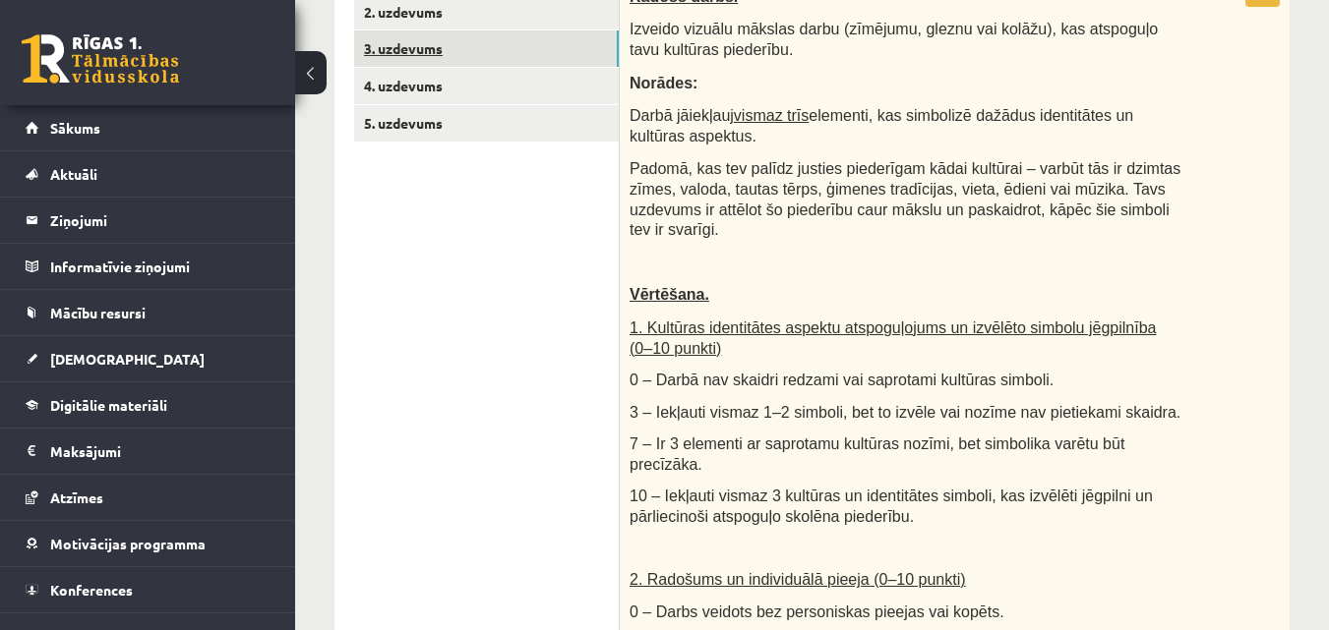
click at [536, 56] on link "3. uzdevums" at bounding box center [486, 48] width 265 height 36
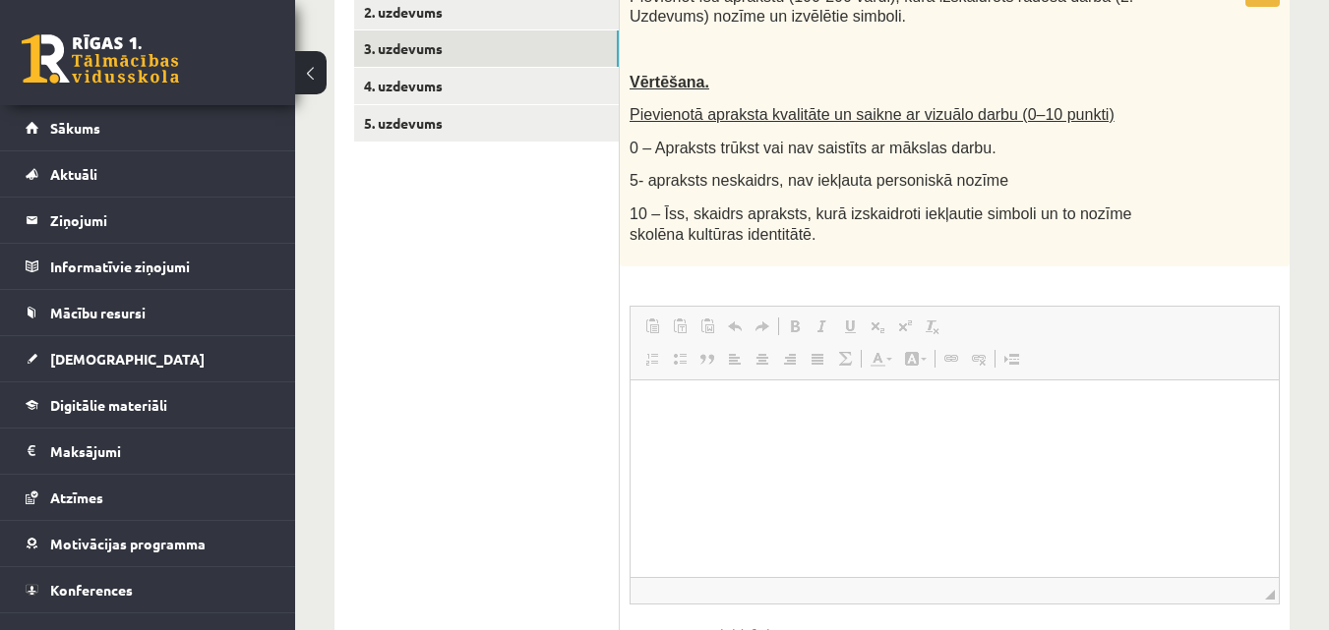
scroll to position [0, 0]
click at [823, 141] on span "0 – Apraksts trūkst vai nav saistīts ar mākslas darbu." at bounding box center [812, 148] width 367 height 17
click at [832, 83] on p "Vērtēšana." at bounding box center [905, 82] width 552 height 21
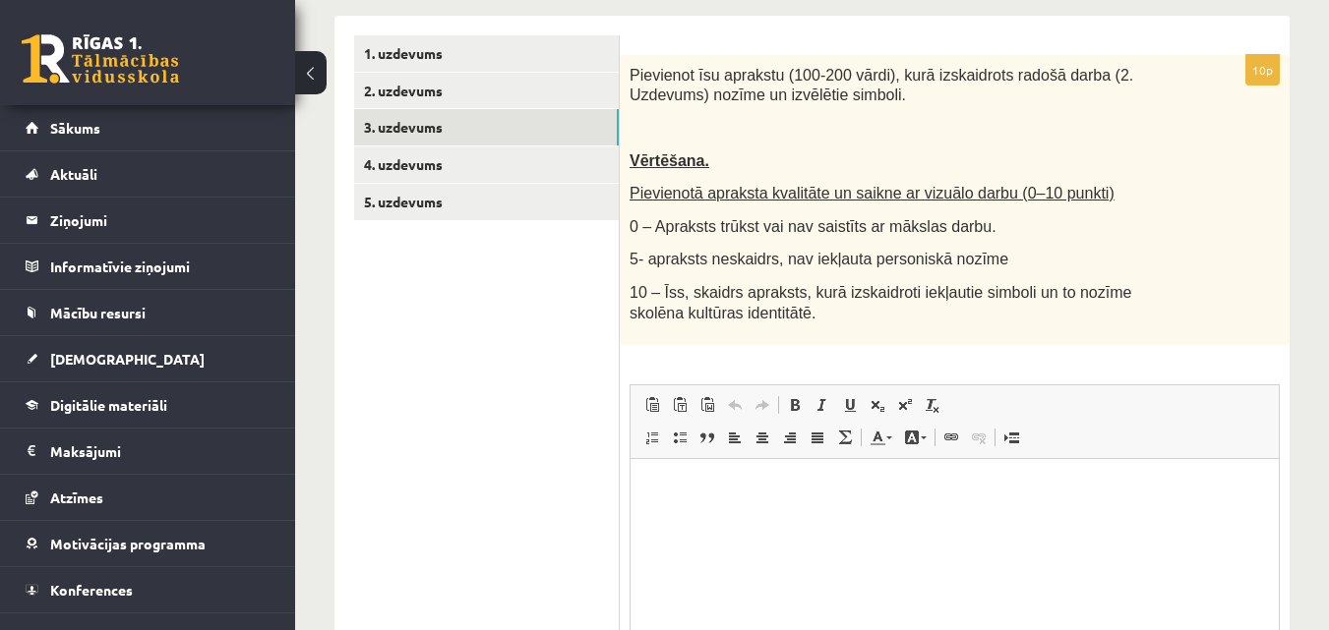
scroll to position [308, 0]
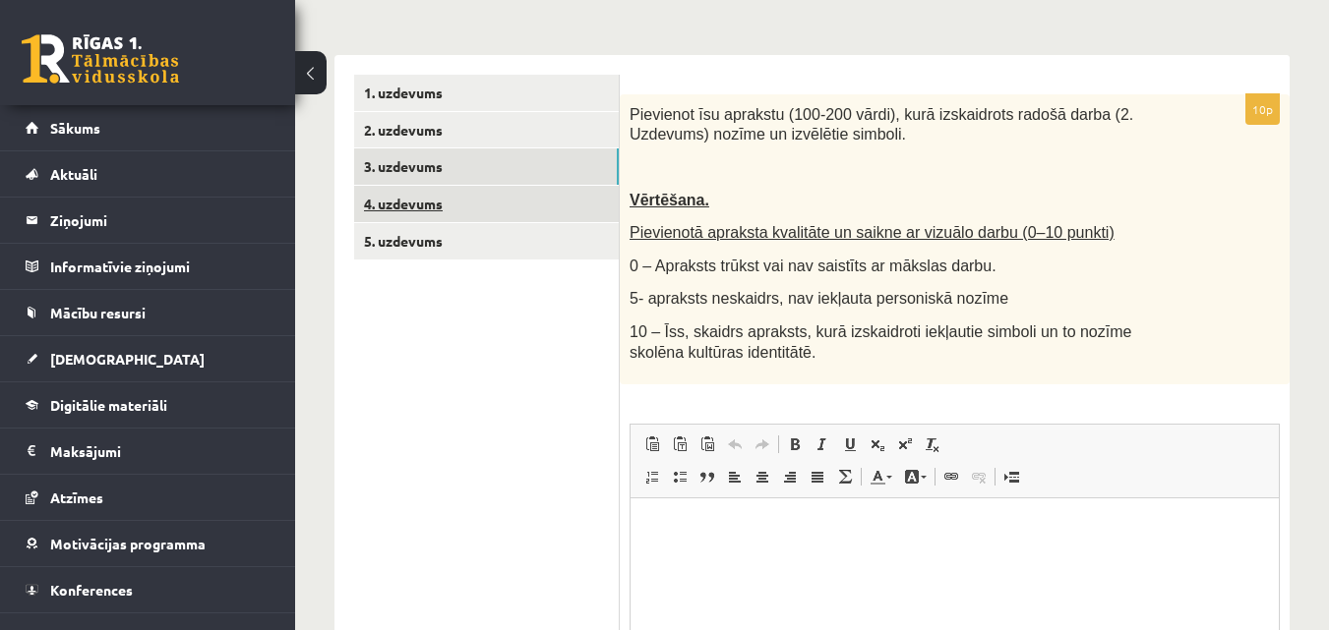
click at [503, 193] on link "4. uzdevums" at bounding box center [486, 204] width 265 height 36
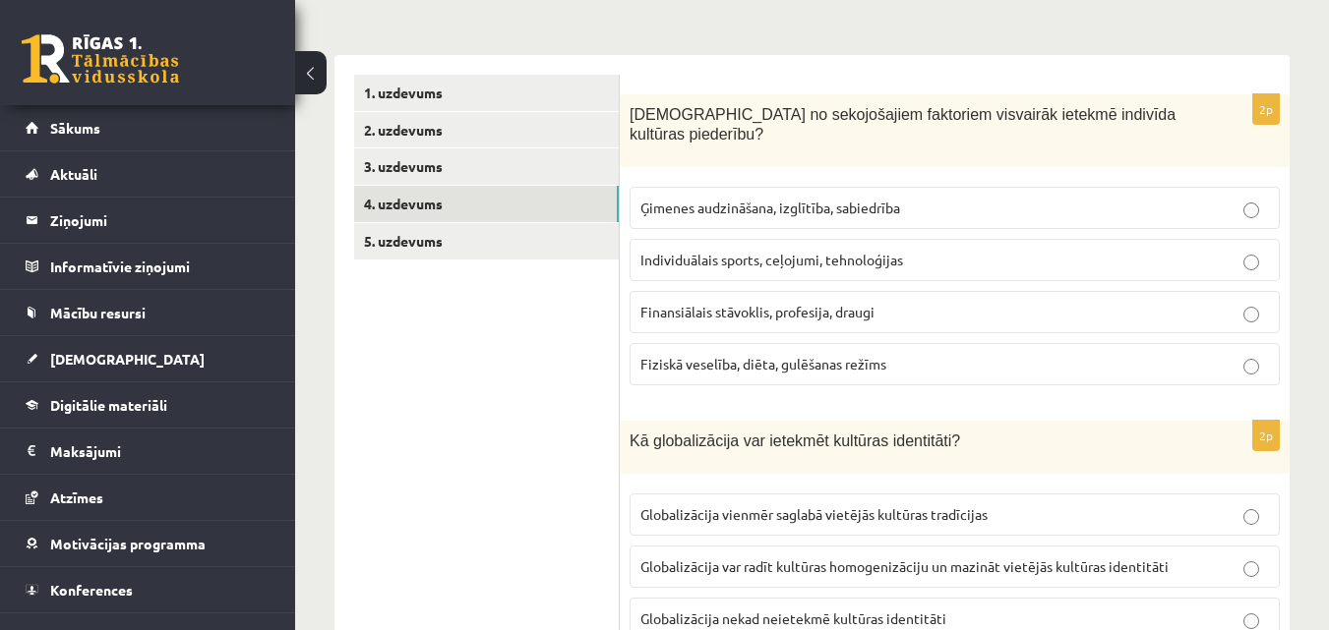
click at [740, 116] on span "Kuri no sekojošajiem faktoriem visvairāk ietekmē indivīda kultūras piederību?" at bounding box center [902, 124] width 546 height 37
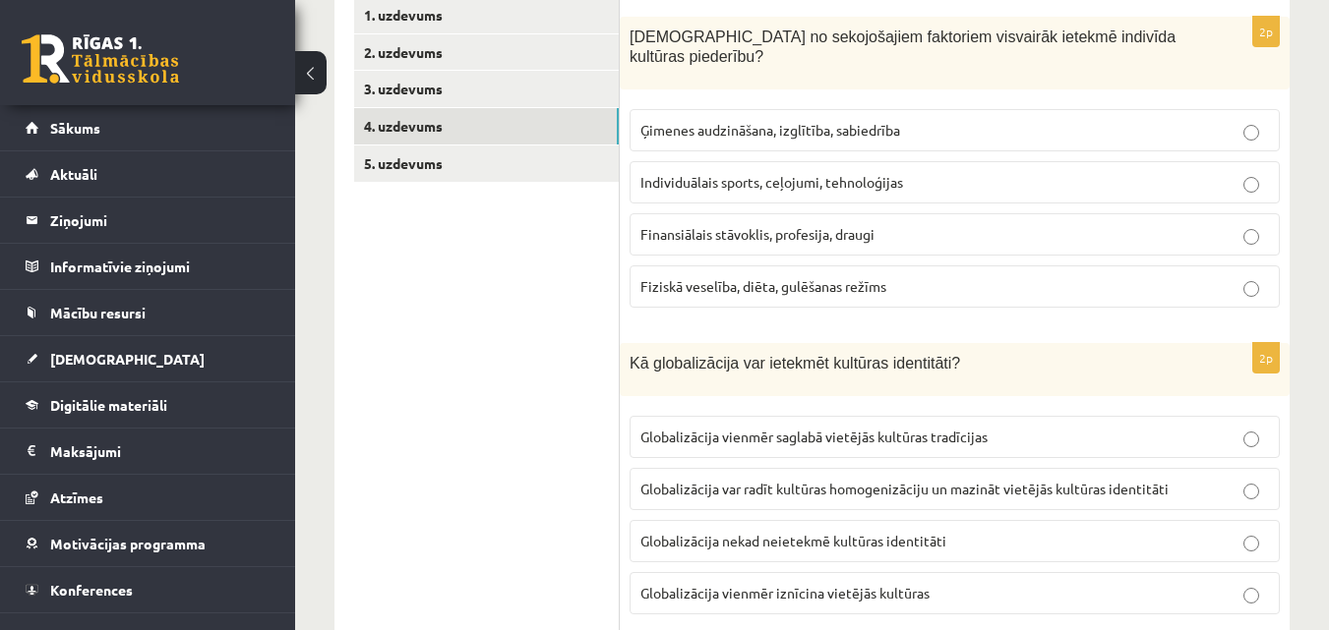
scroll to position [387, 0]
click at [740, 120] on span "Ģimenes audzināšana, izglītība, sabiedrība" at bounding box center [770, 129] width 260 height 18
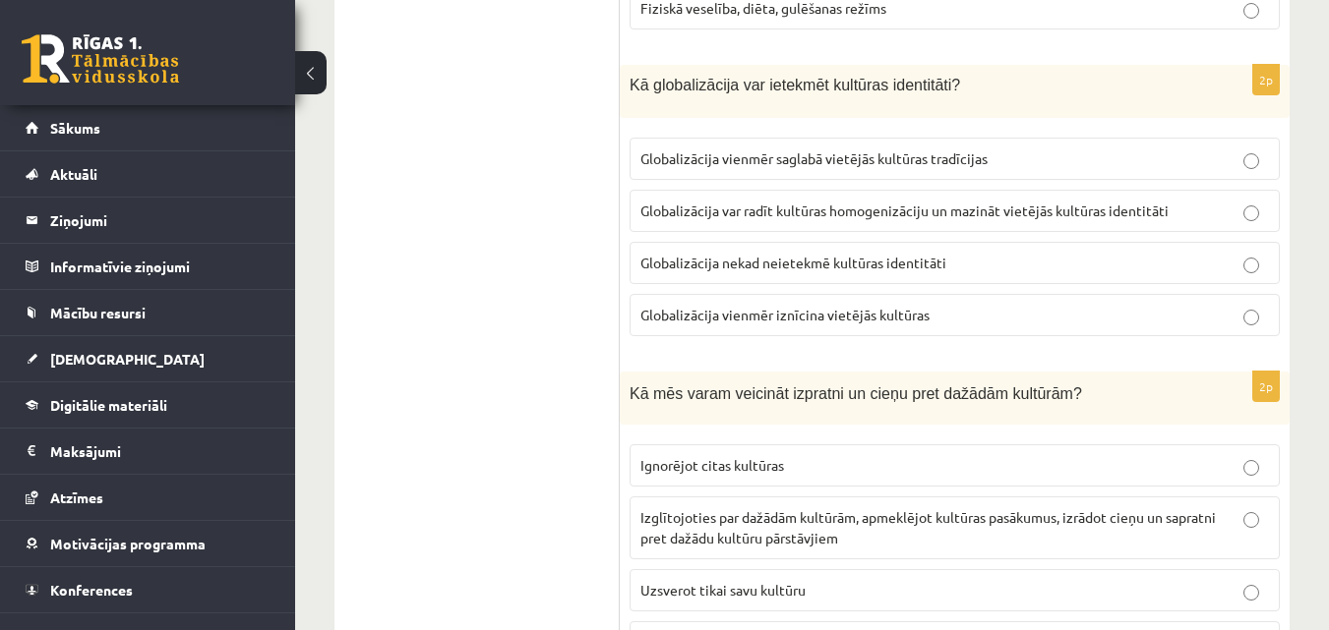
scroll to position [701, 0]
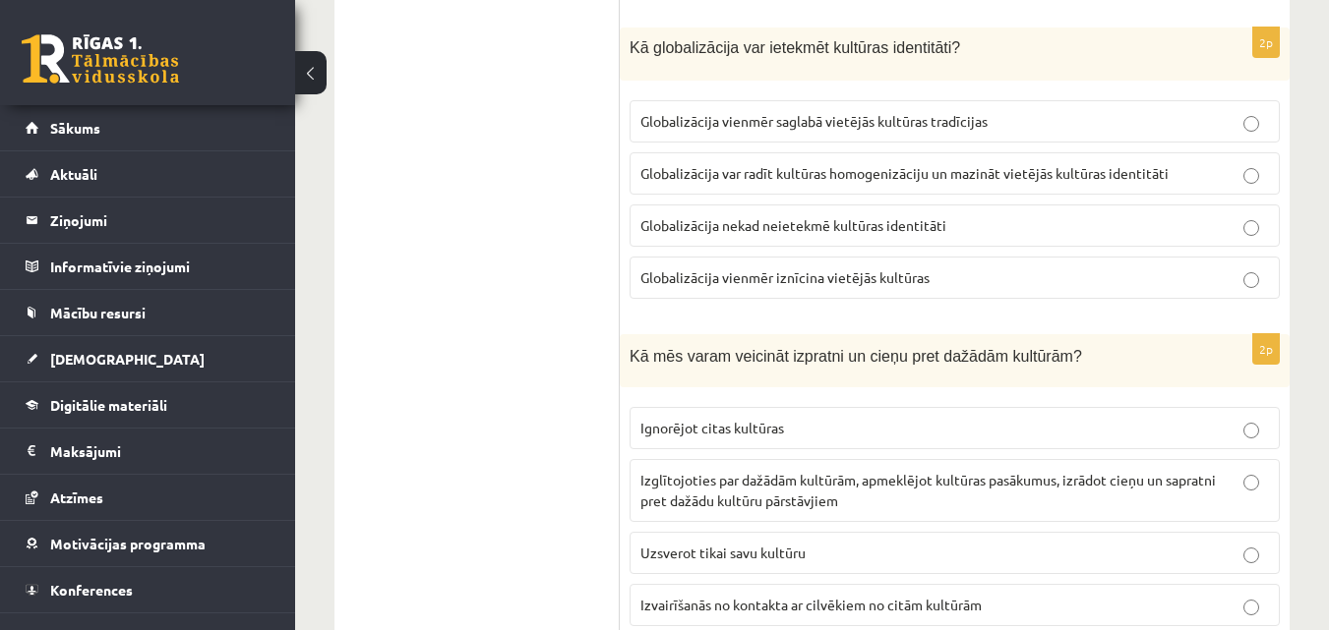
click at [817, 164] on span "Globalizācija var radīt kultūras homogenizāciju un mazināt vietējās kultūras id…" at bounding box center [904, 173] width 528 height 18
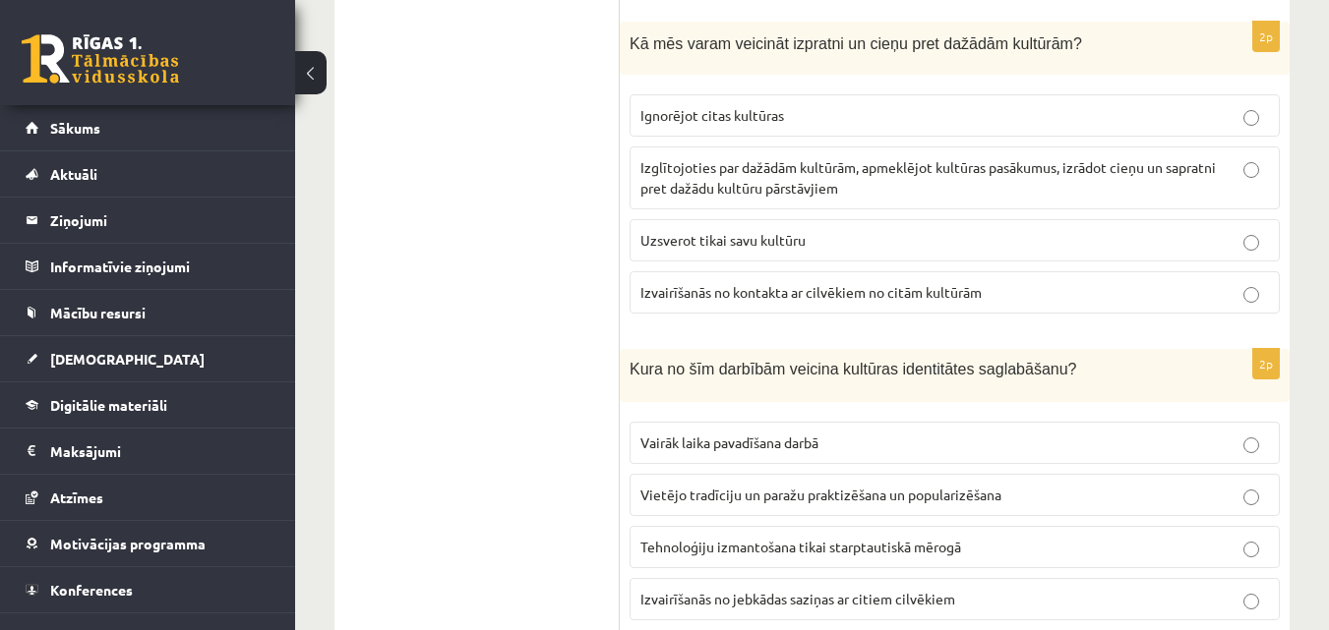
scroll to position [1016, 0]
click at [729, 156] on span "Izglītojoties par dažādām kultūrām, apmeklējot kultūras pasākumus, izrādot cieņ…" at bounding box center [927, 175] width 575 height 38
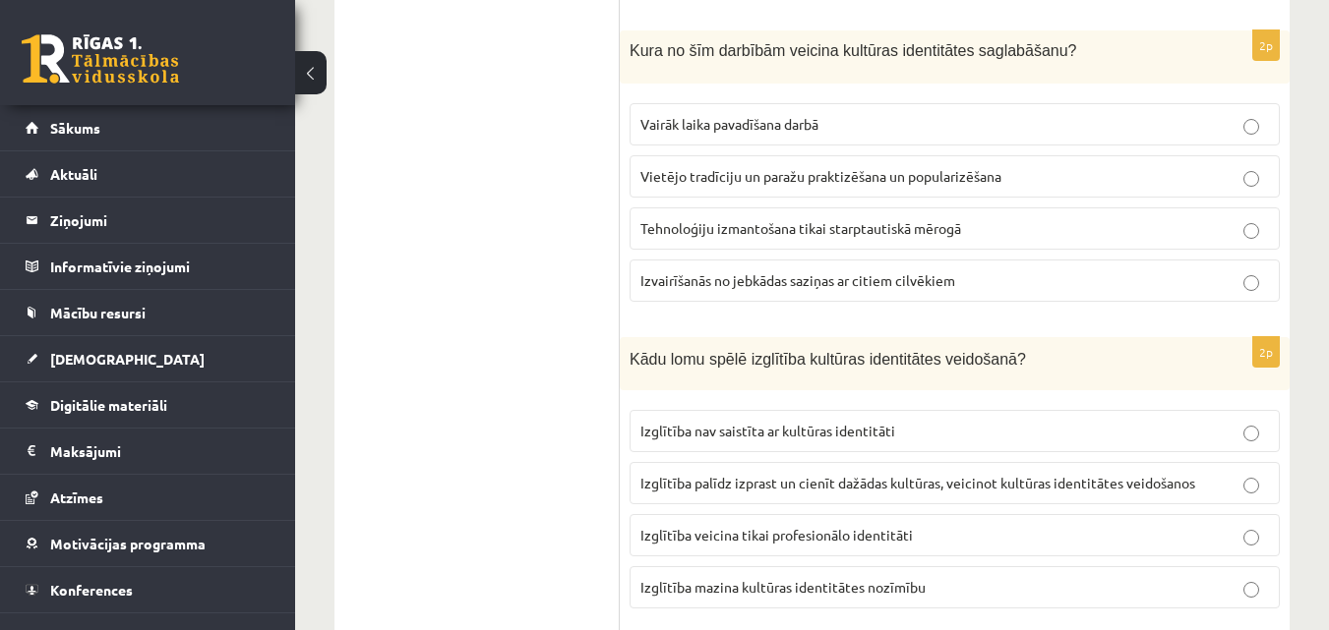
scroll to position [1331, 0]
click at [664, 169] on span "Vietējo tradīciju un paražu praktizēšana un popularizēšana" at bounding box center [820, 178] width 361 height 18
click at [576, 167] on ul "1. uzdevums 2. uzdevums 3. uzdevums 4. uzdevums 5. uzdevums" at bounding box center [487, 616] width 266 height 3129
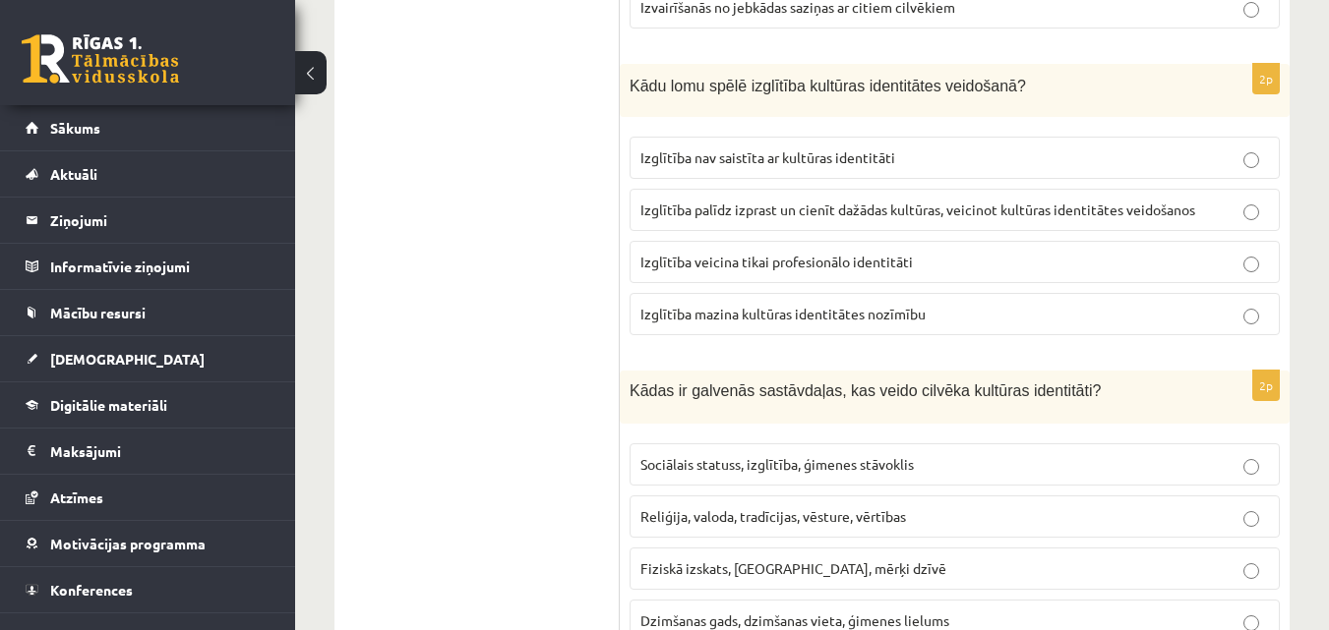
scroll to position [1645, 0]
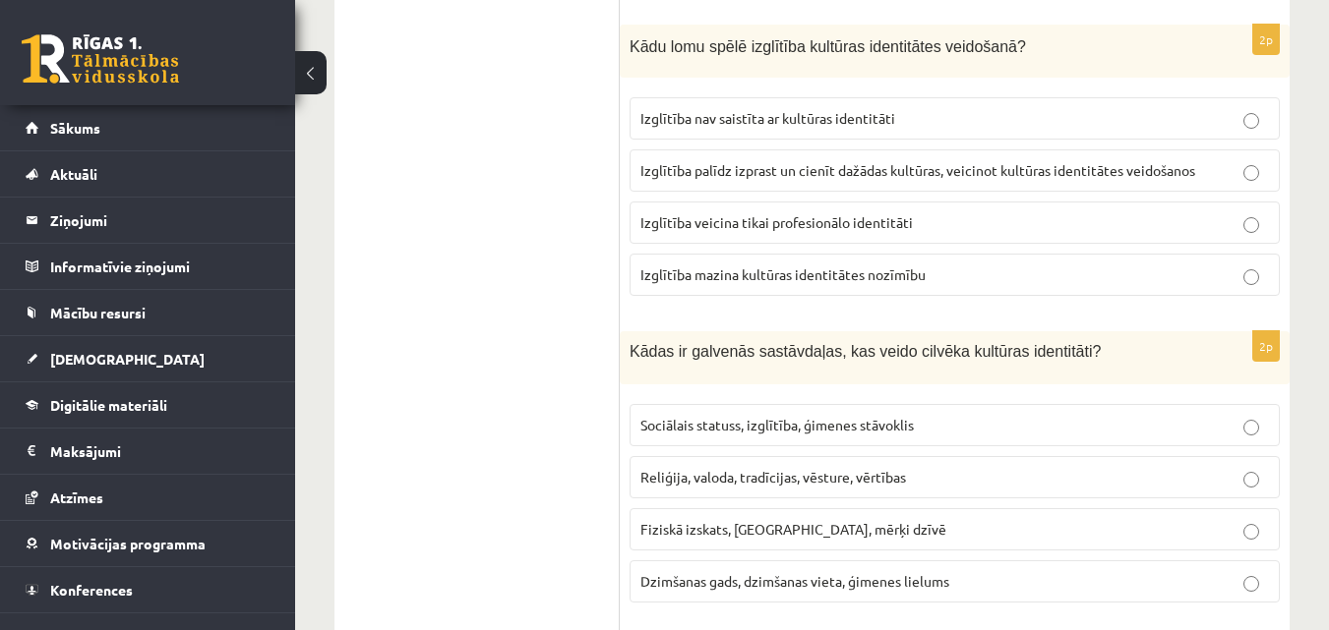
click at [660, 161] on span "Izglītība palīdz izprast un cienīt dažādas kultūras, veicinot kultūras identitā…" at bounding box center [917, 170] width 555 height 18
click at [564, 176] on ul "1. uzdevums 2. uzdevums 3. uzdevums 4. uzdevums 5. uzdevums" at bounding box center [487, 301] width 266 height 3129
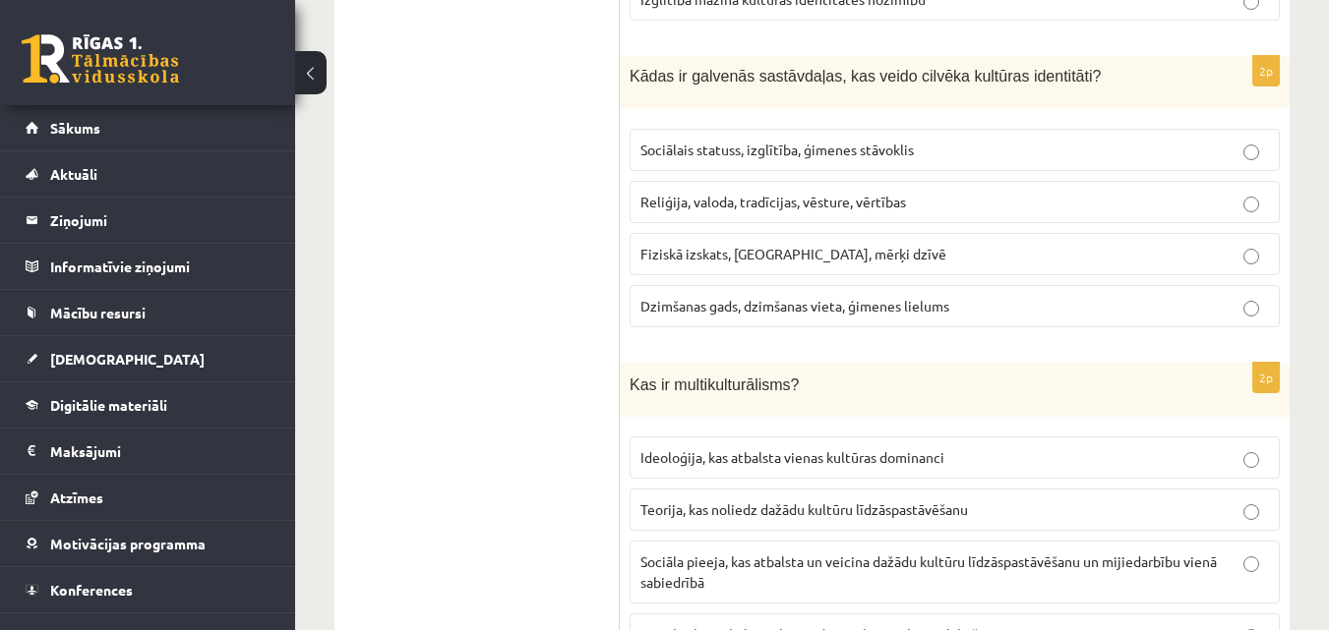
scroll to position [1960, 0]
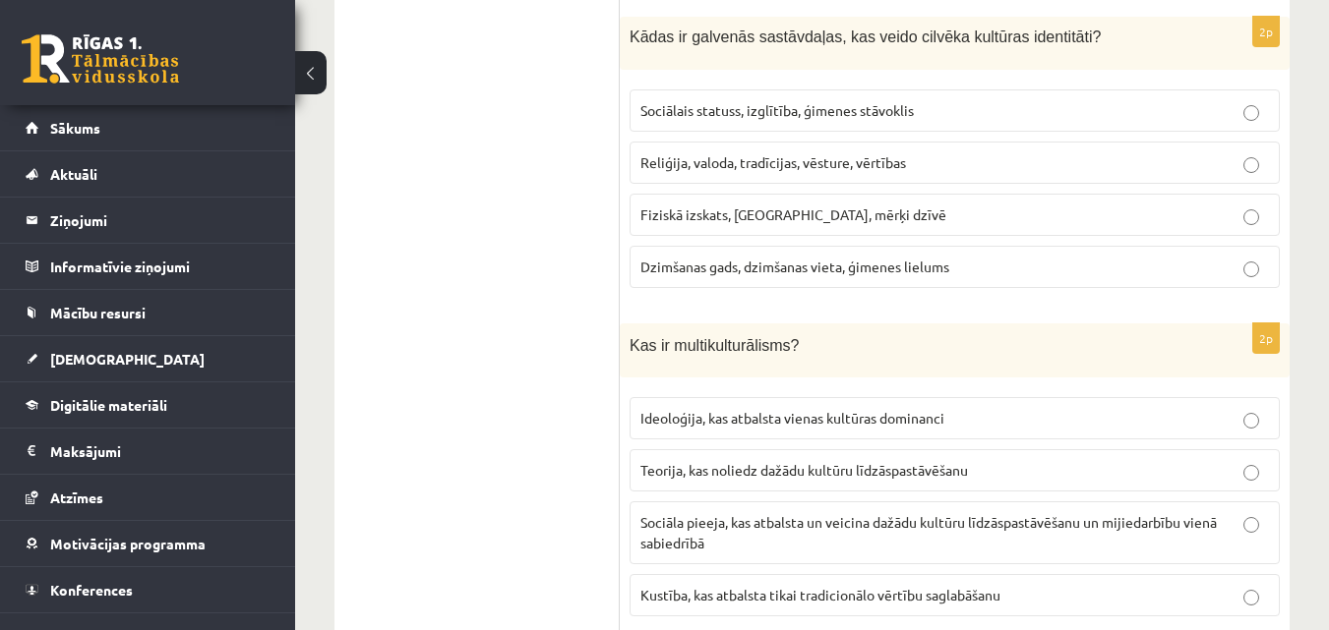
click at [636, 163] on label "Reliģija, valoda, tradīcijas, vēsture, vērtības" at bounding box center [954, 163] width 650 height 42
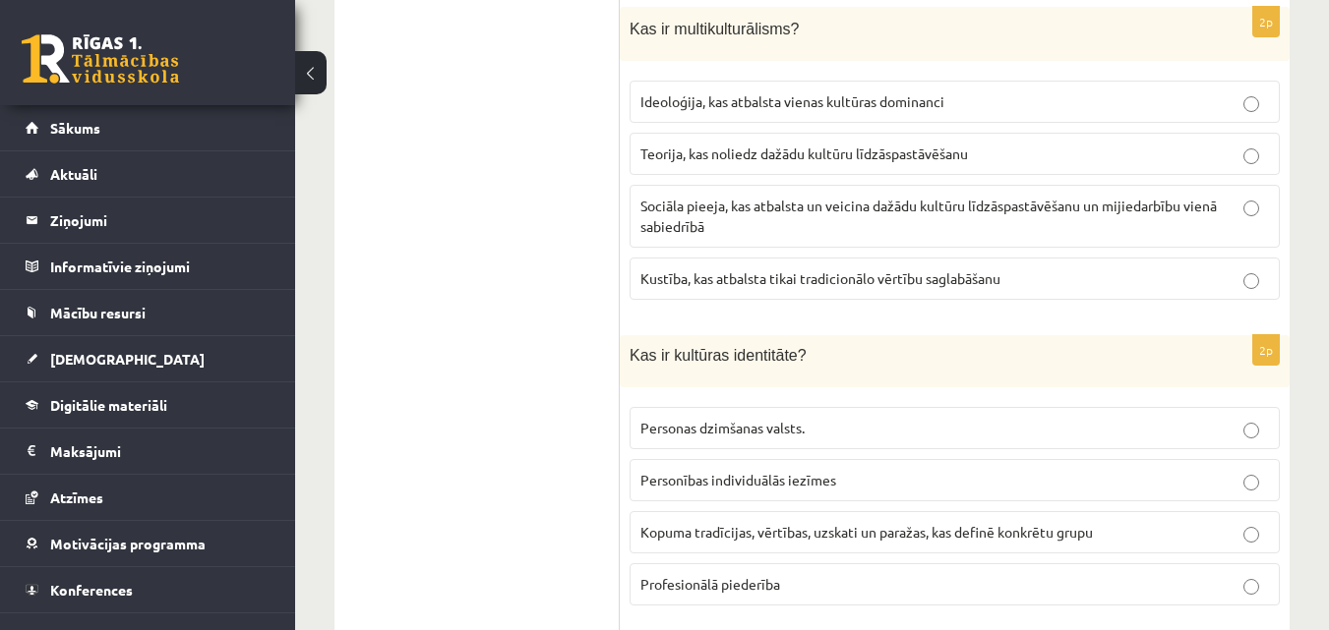
scroll to position [2275, 0]
click at [650, 187] on label "Sociāla pieeja, kas atbalsta un veicina dažādu kultūru līdzāspastāvēšanu un mij…" at bounding box center [954, 218] width 650 height 63
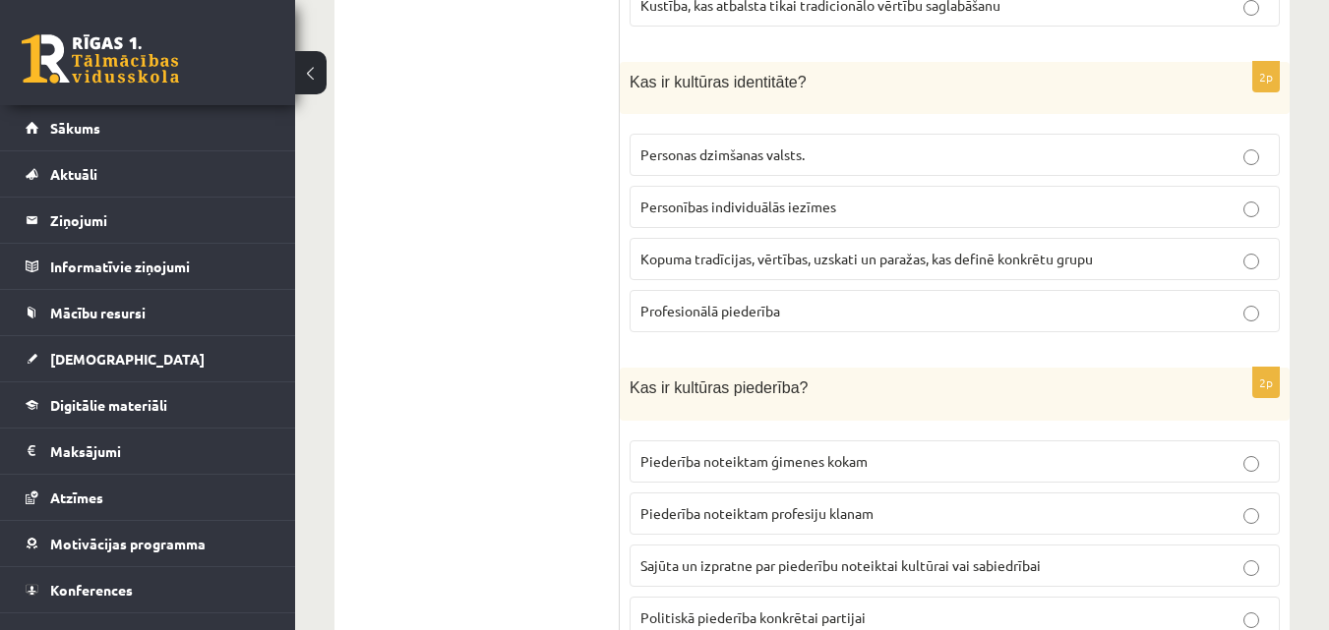
scroll to position [2590, 0]
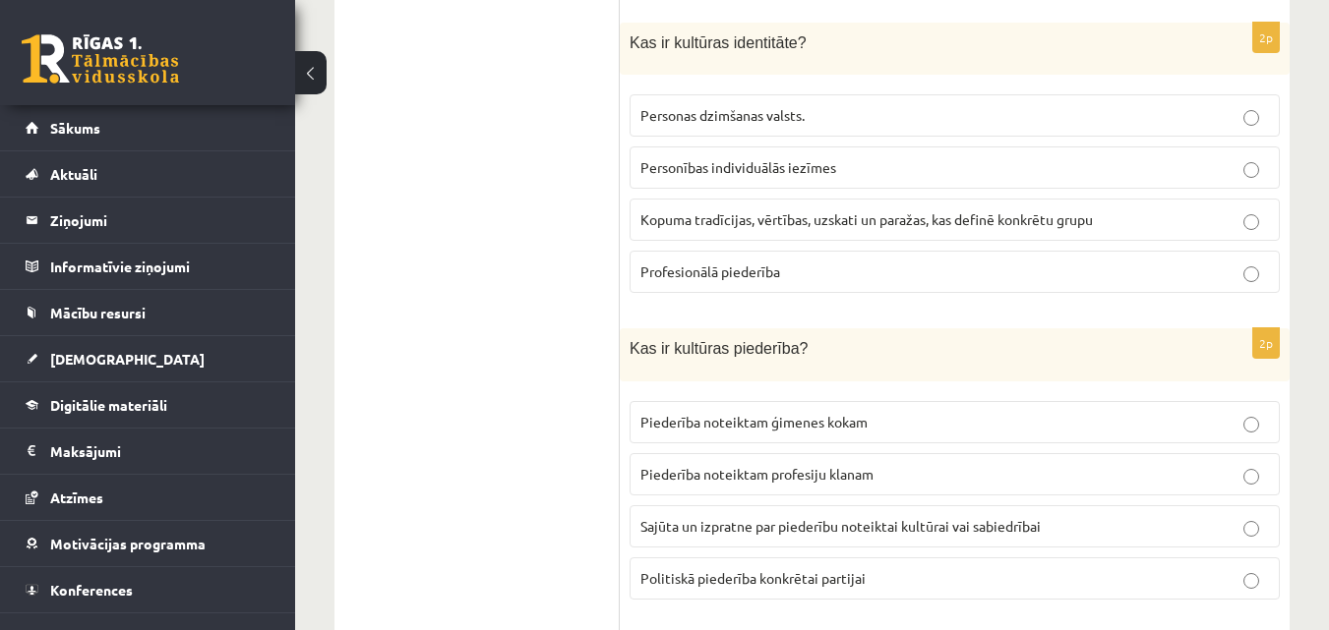
click at [645, 210] on p "Kopuma tradīcijas, vērtības, uzskati un paražas, kas definē konkrētu grupu" at bounding box center [954, 219] width 628 height 21
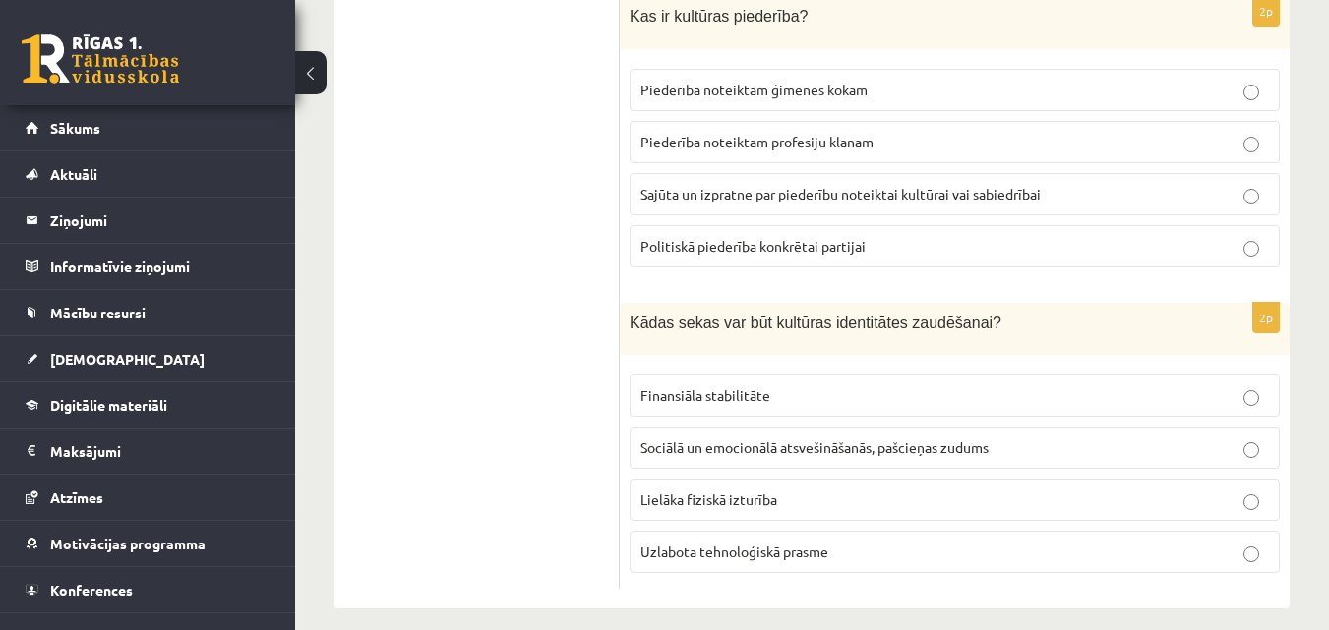
scroll to position [2883, 0]
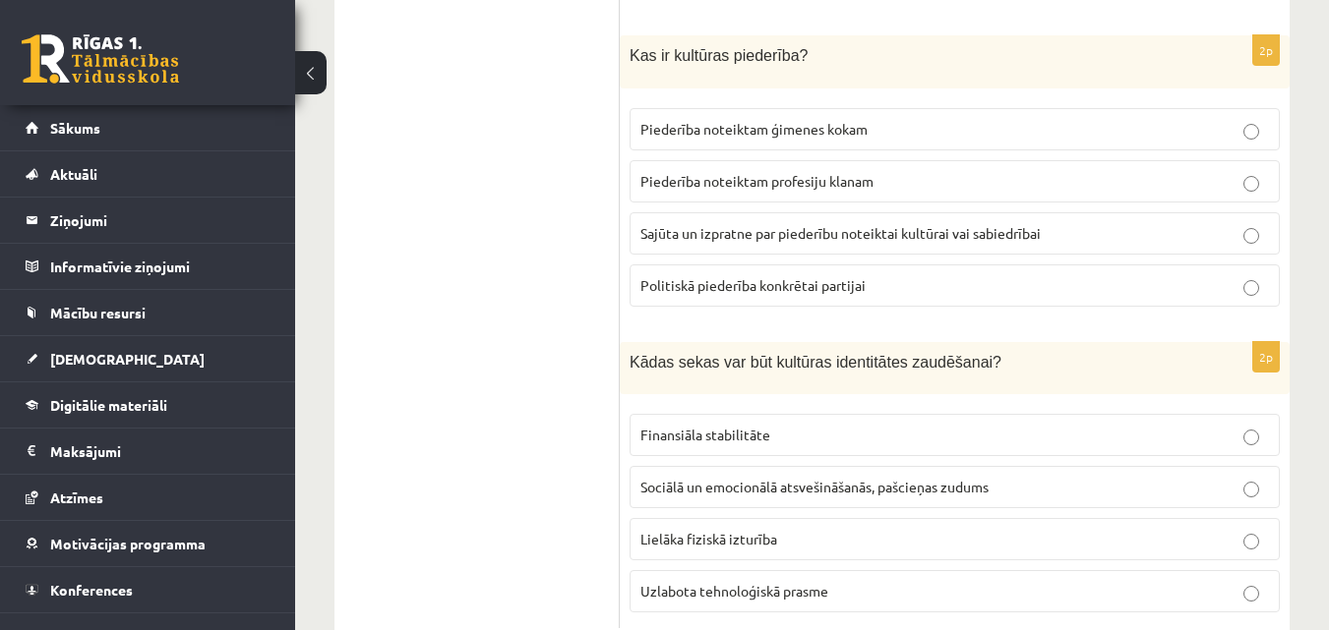
click at [658, 224] on span "Sajūta un izpratne par piederību noteiktai kultūrai vai sabiedrībai" at bounding box center [840, 233] width 400 height 18
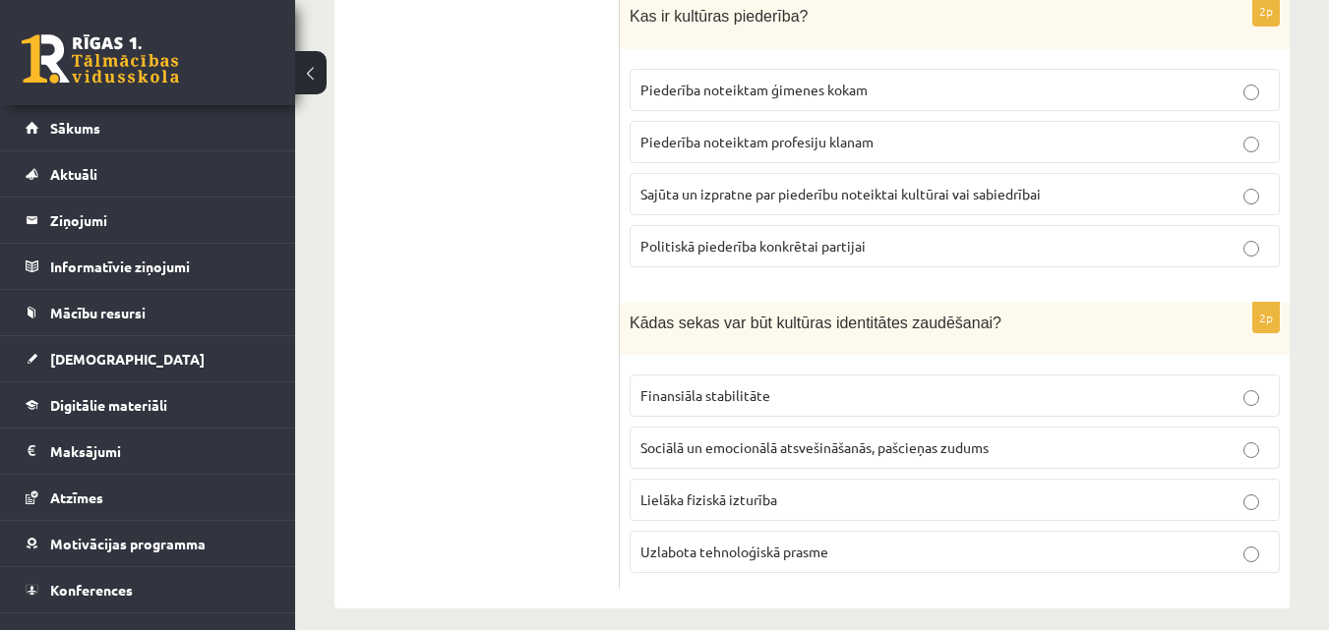
click at [663, 438] on p "Sociālā un emocionālā atsvešināšanās, pašcieņas zudums" at bounding box center [954, 448] width 628 height 21
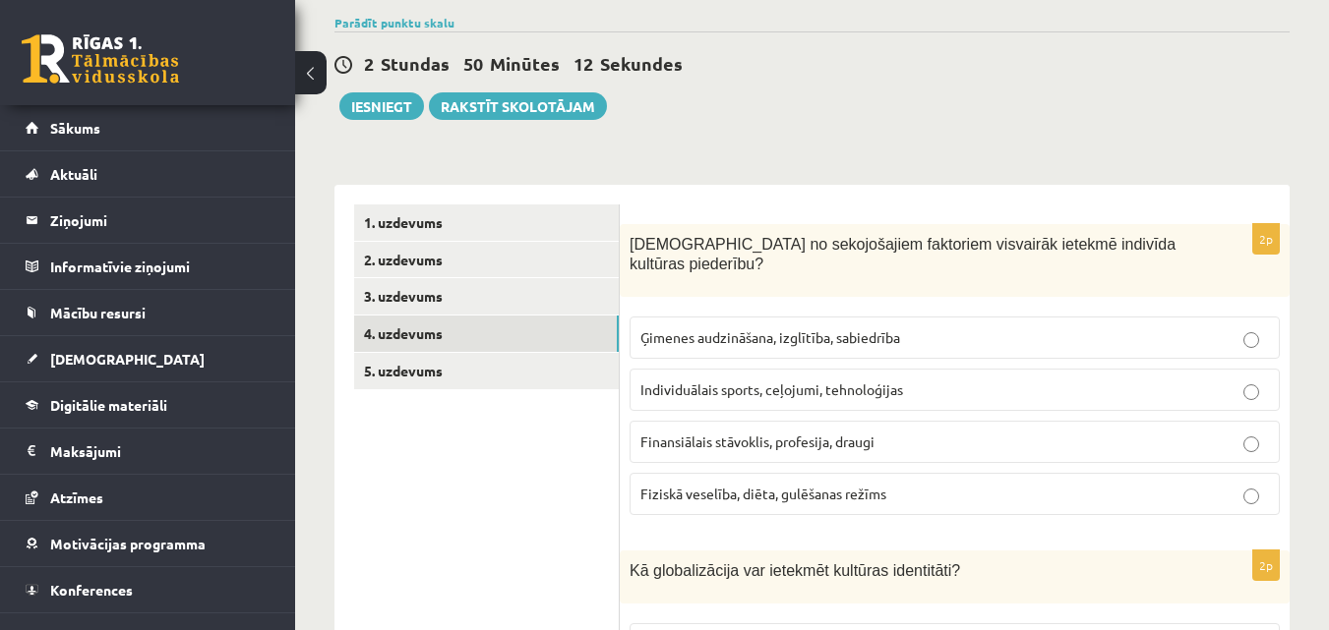
scroll to position [197, 0]
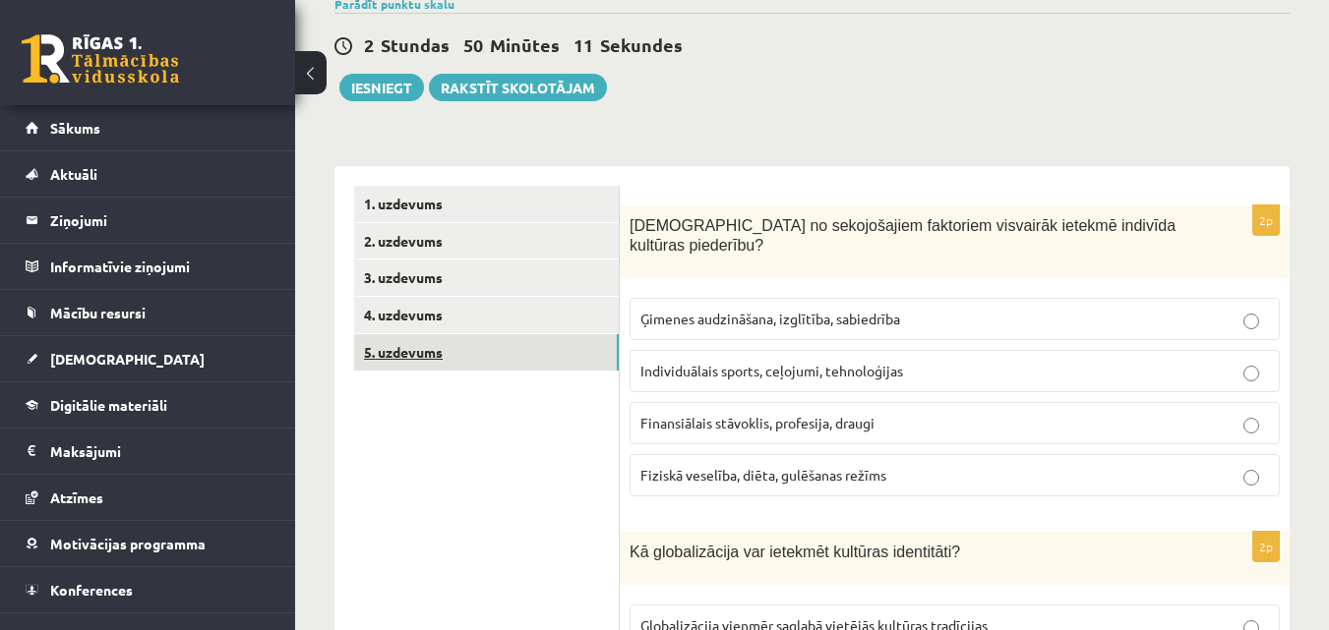
click at [500, 351] on link "5. uzdevums" at bounding box center [486, 352] width 265 height 36
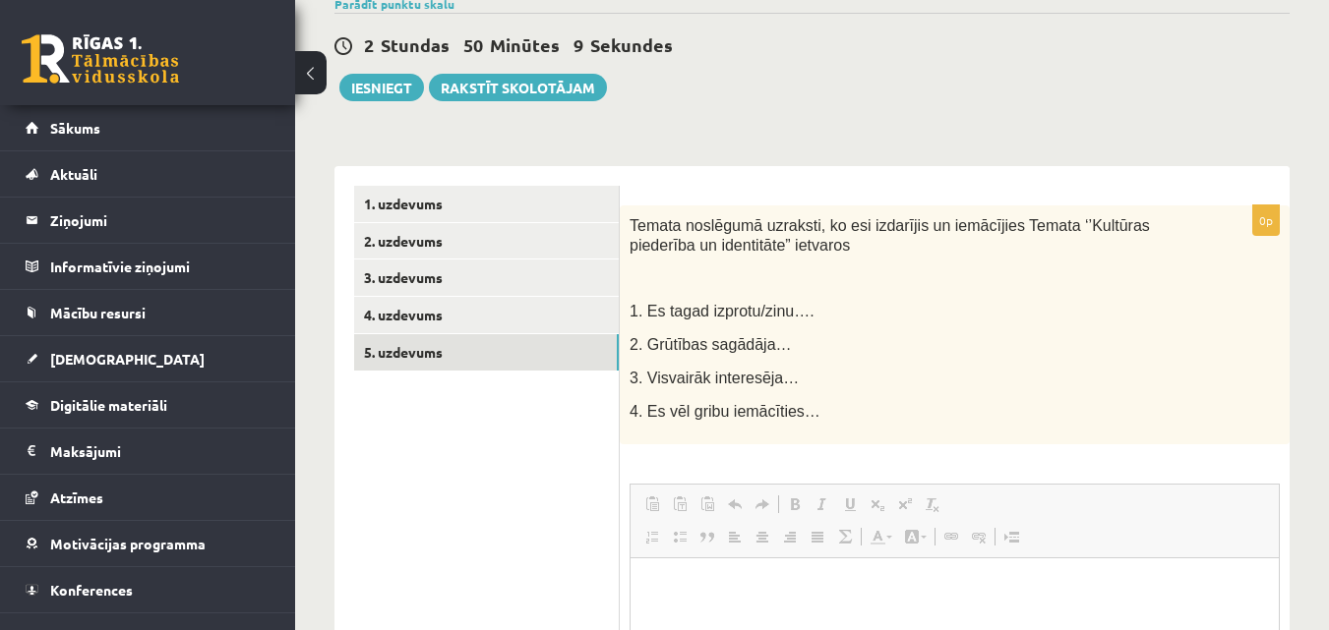
scroll to position [0, 0]
click at [913, 353] on p "2. Grūtības sagādāja…" at bounding box center [905, 344] width 552 height 21
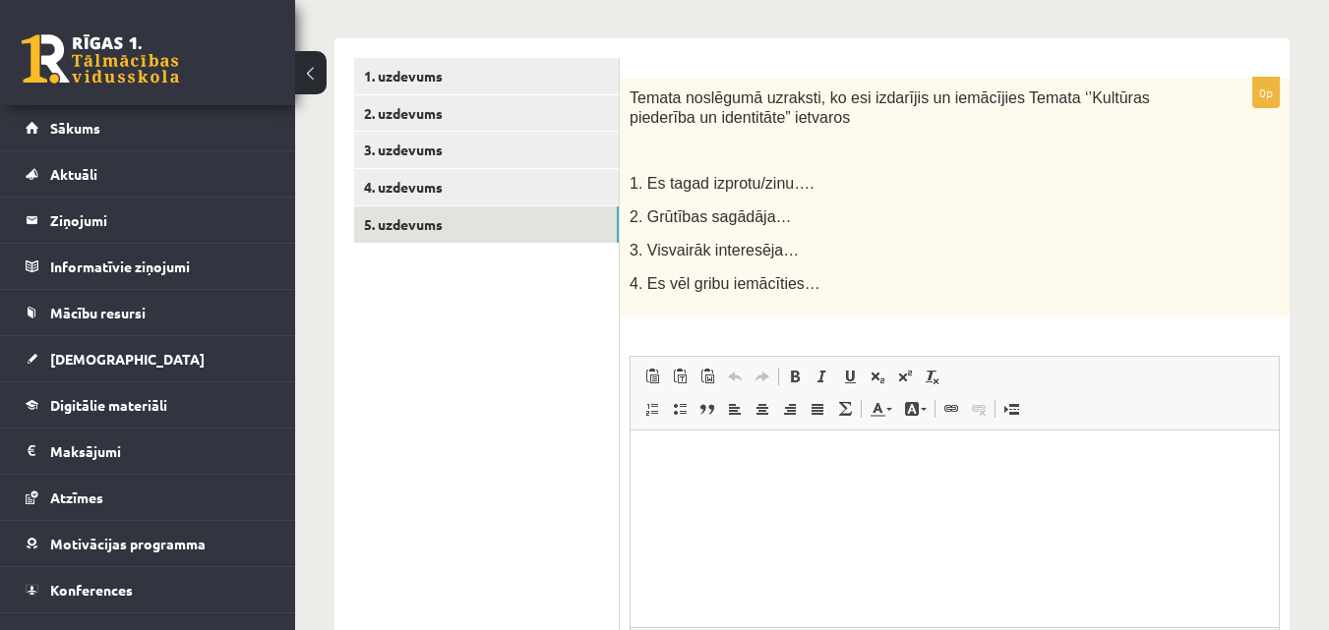
scroll to position [324, 0]
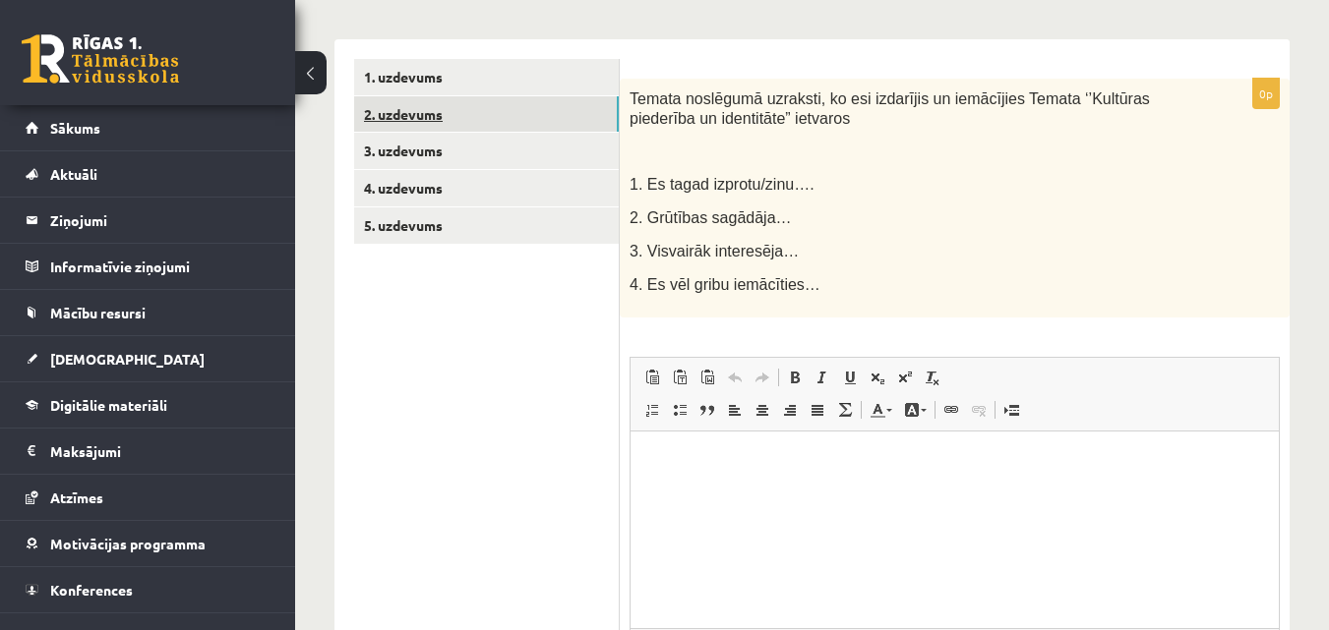
click at [418, 129] on link "2. uzdevums" at bounding box center [486, 114] width 265 height 36
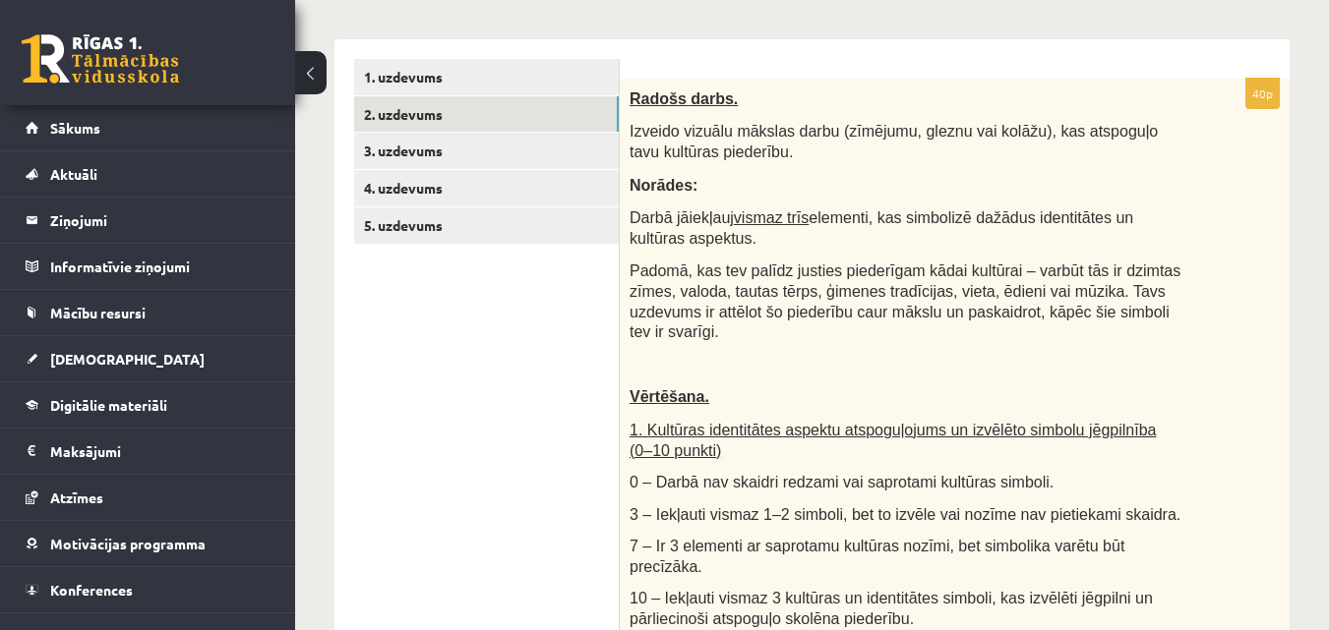
scroll to position [0, 0]
click at [858, 149] on p "Izveido vizuālu mākslas darbu (zīmējumu, gleznu vai kolāžu), kas atspoguļo tavu…" at bounding box center [905, 141] width 552 height 40
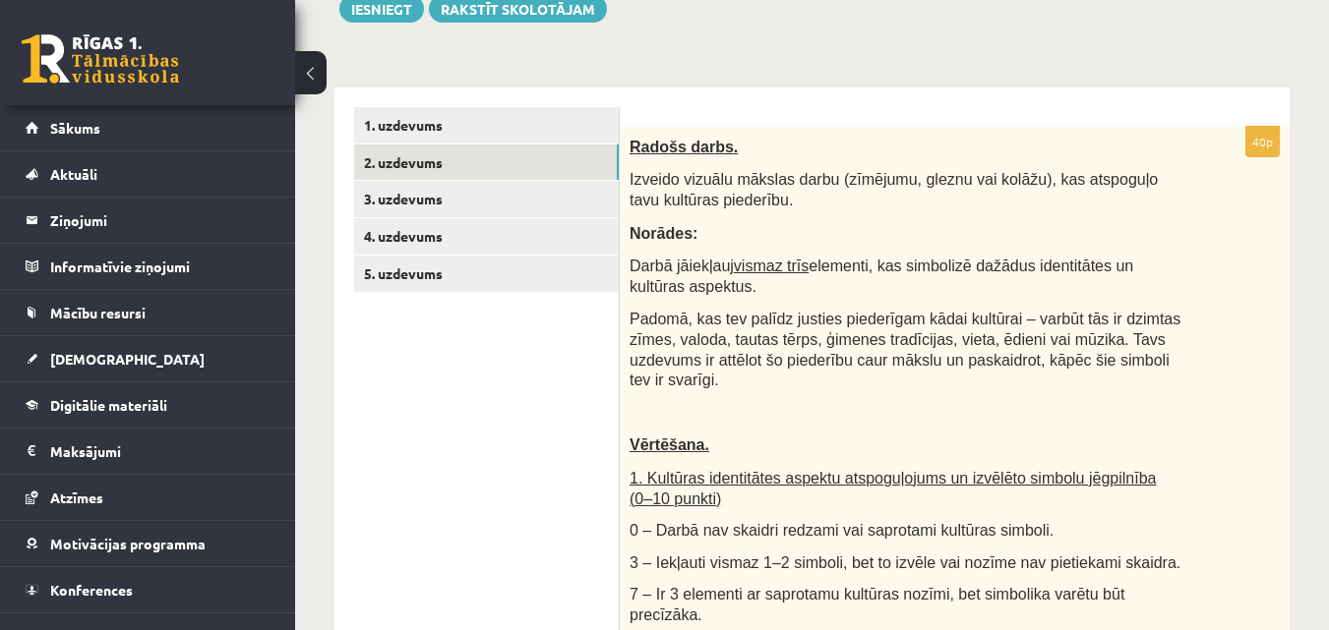
scroll to position [315, 0]
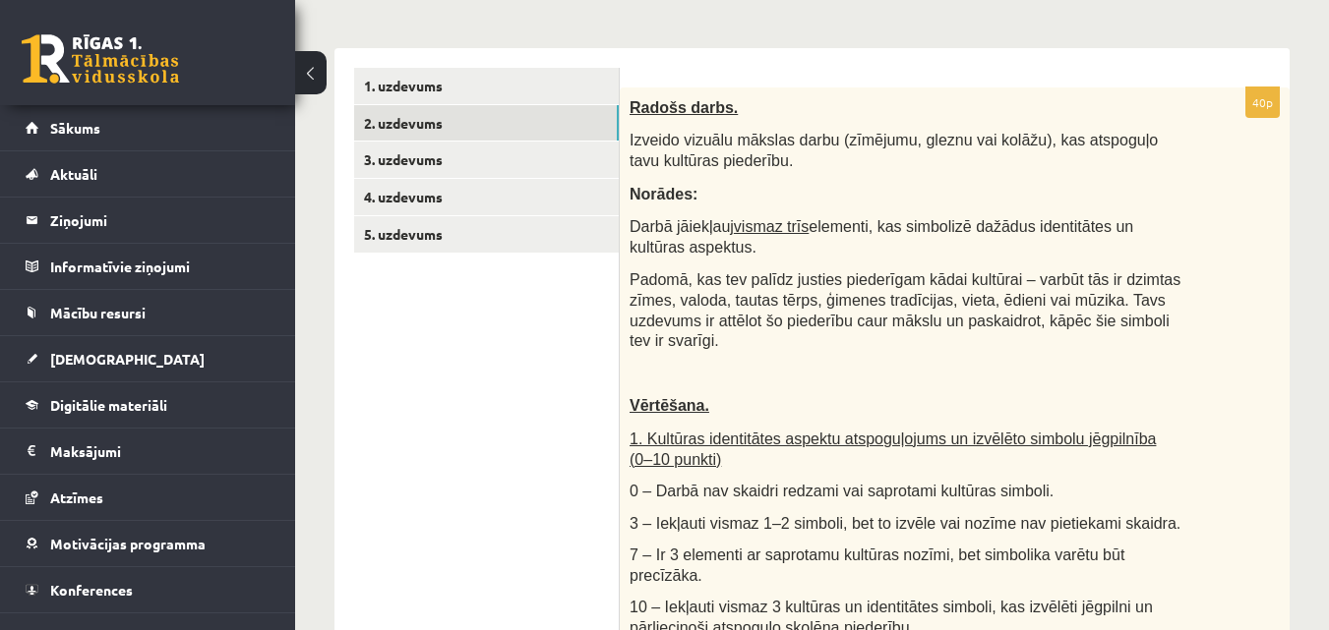
click at [980, 135] on span "Izveido vizuālu mākslas darbu (zīmējumu, gleznu vai kolāžu), kas atspoguļo tavu…" at bounding box center [893, 150] width 528 height 37
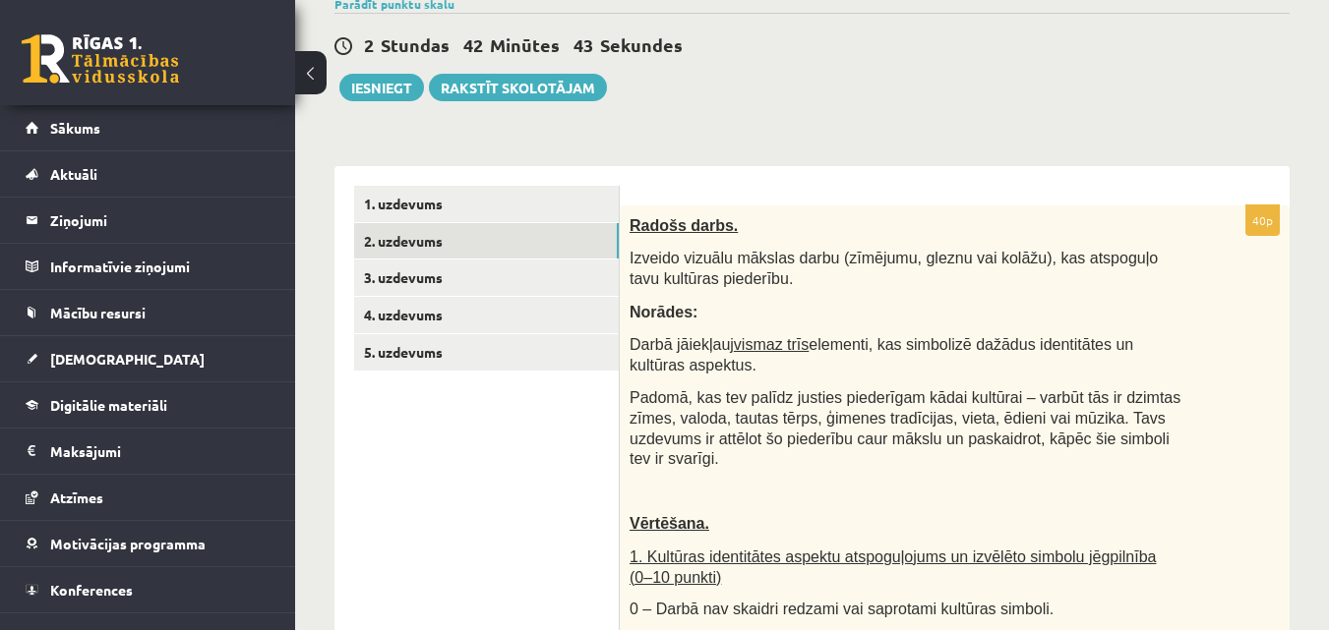
scroll to position [236, 0]
